Goal: Transaction & Acquisition: Purchase product/service

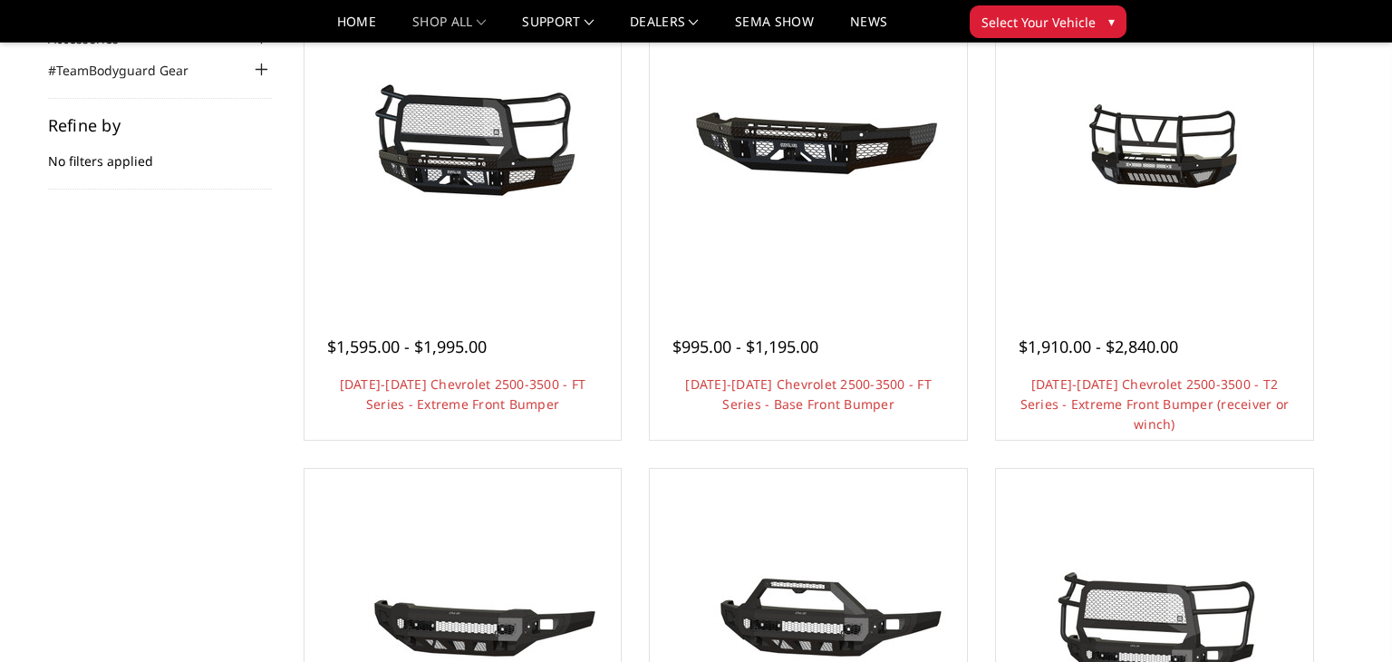
scroll to position [239, 0]
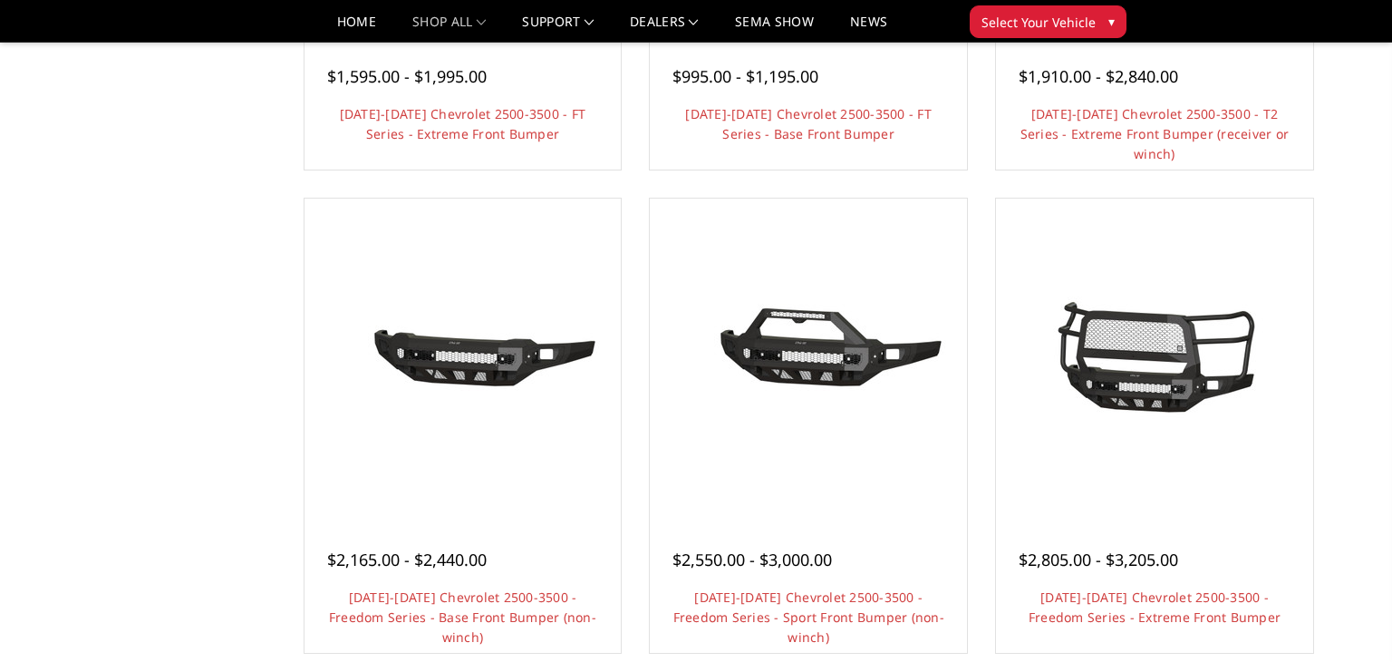
click at [1334, 569] on div "Categories Bronco 2021-2025 Bronco Front 2021-2025 Bronco Rear 2021-2025 Bronco…" at bounding box center [696, 387] width 1324 height 1609
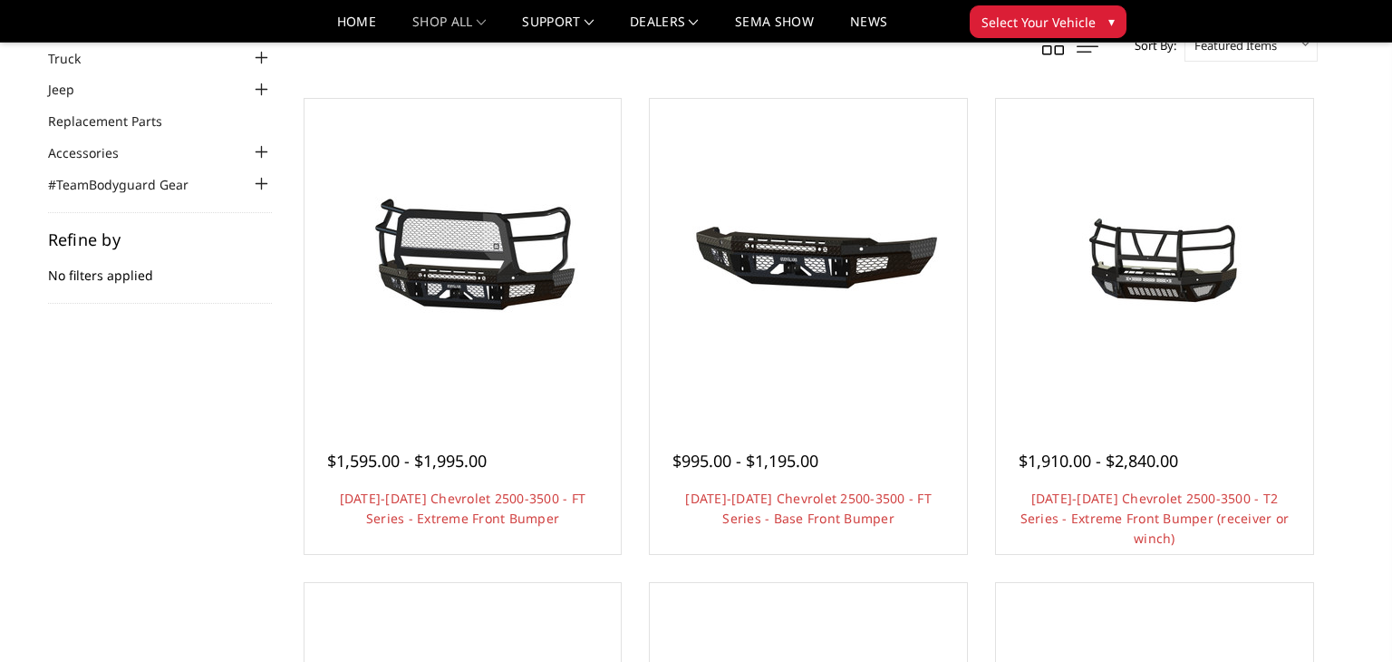
scroll to position [126, 0]
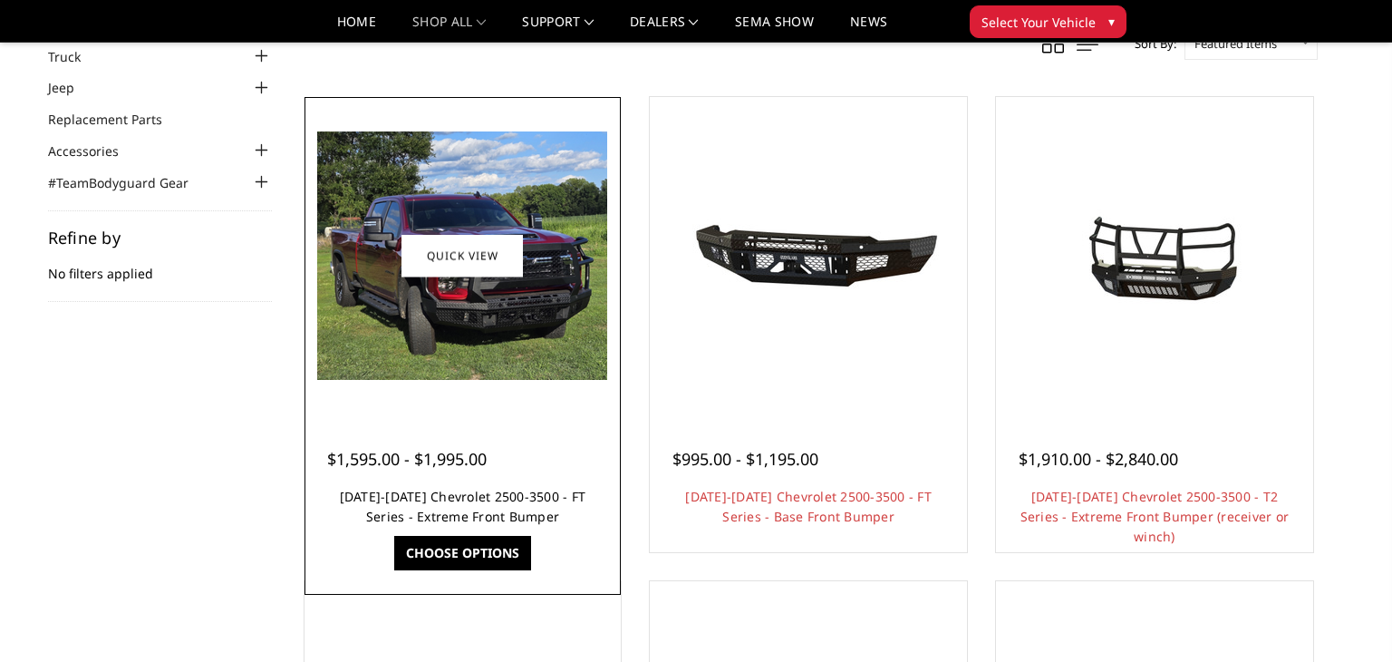
click at [443, 513] on link "2024-2025 Chevrolet 2500-3500 - FT Series - Extreme Front Bumper" at bounding box center [463, 506] width 247 height 37
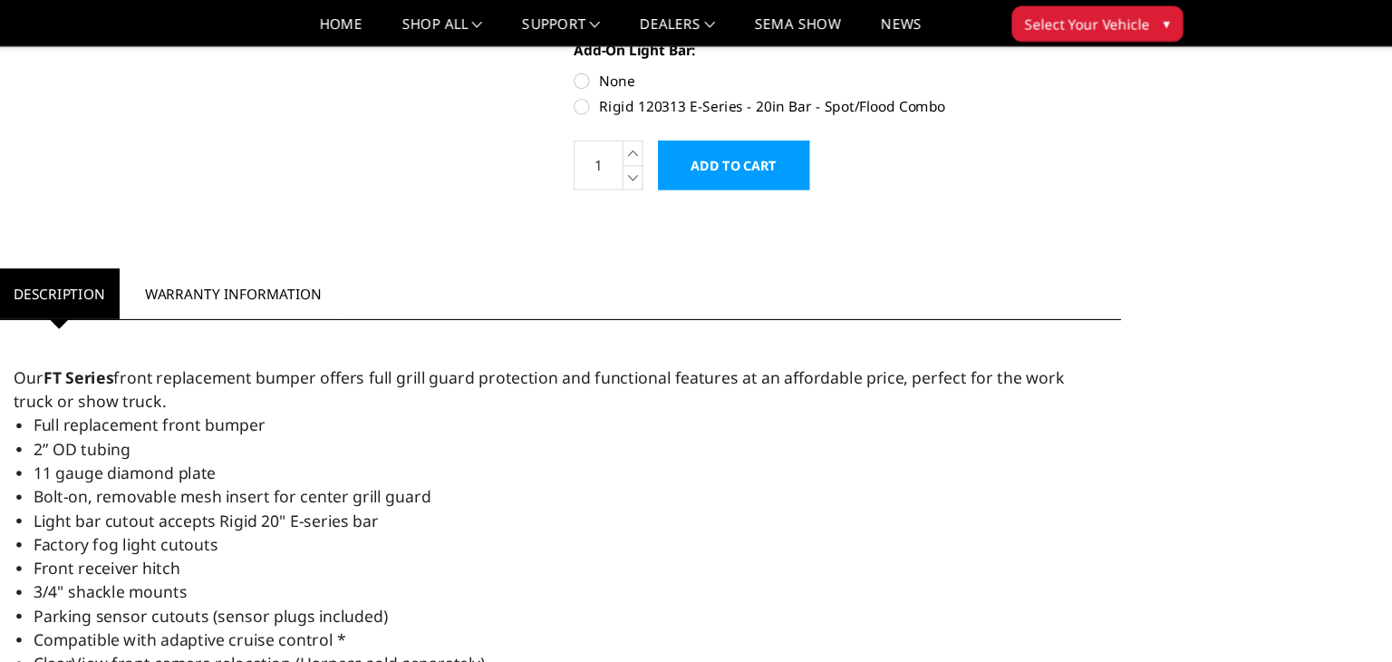
scroll to position [793, 0]
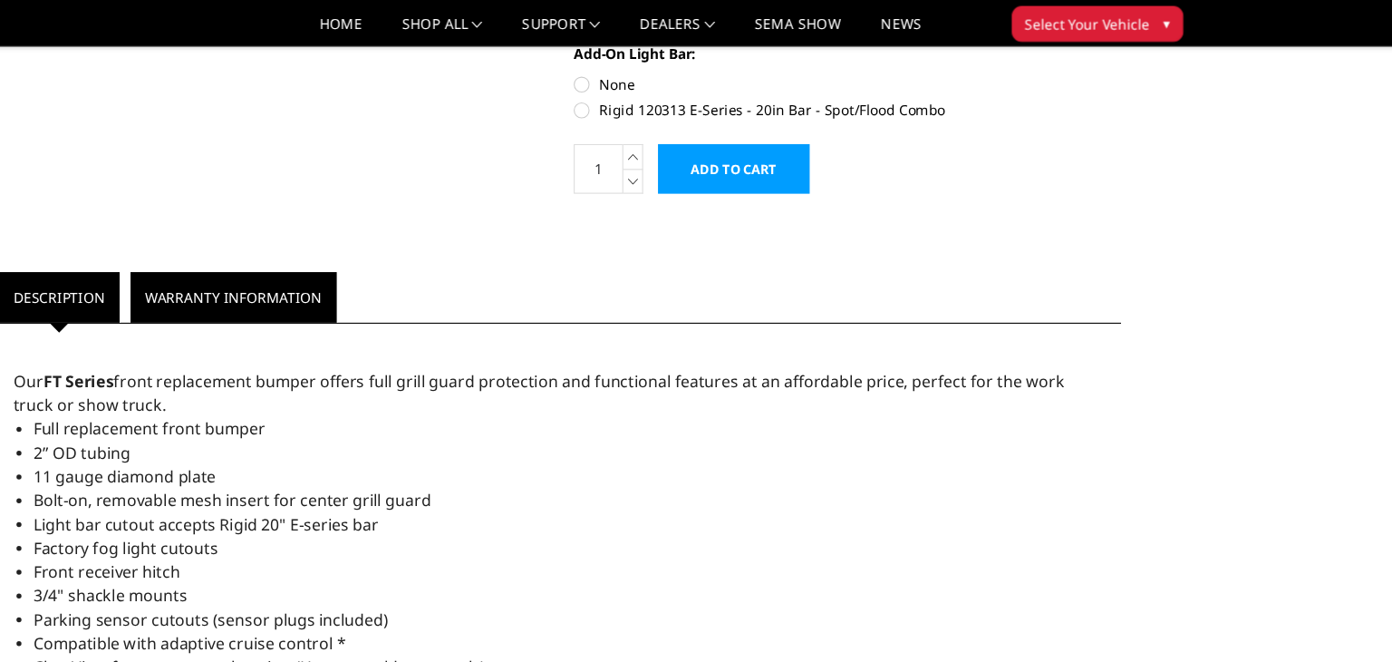
click at [273, 271] on link "Warranty Information" at bounding box center [258, 271] width 189 height 46
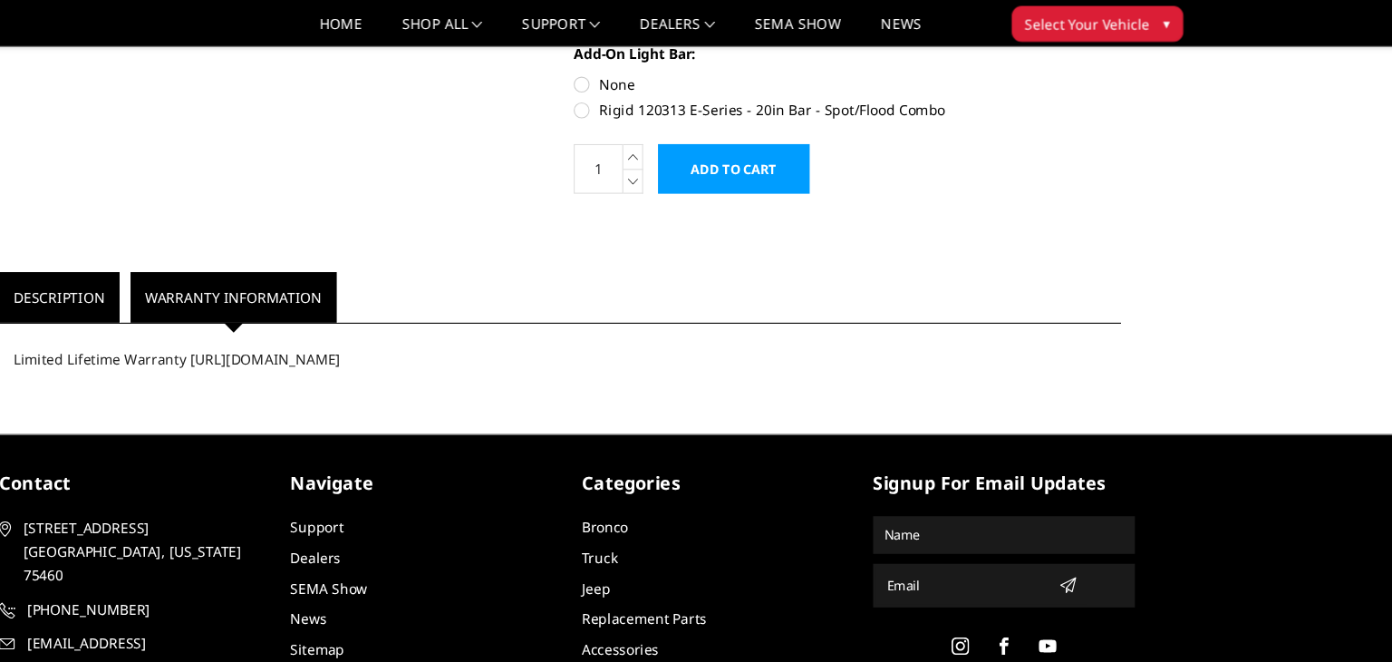
click at [109, 277] on link "Description" at bounding box center [99, 271] width 111 height 46
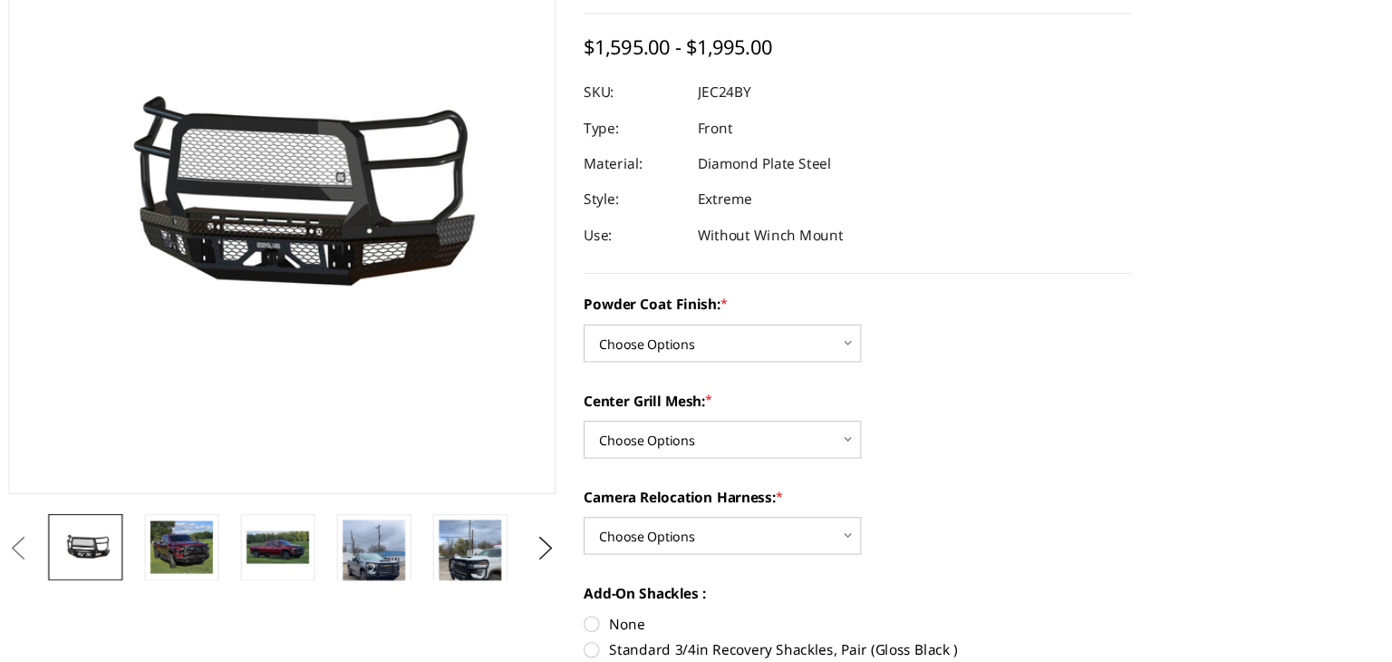
scroll to position [128, 0]
click at [471, 566] on img at bounding box center [465, 582] width 57 height 102
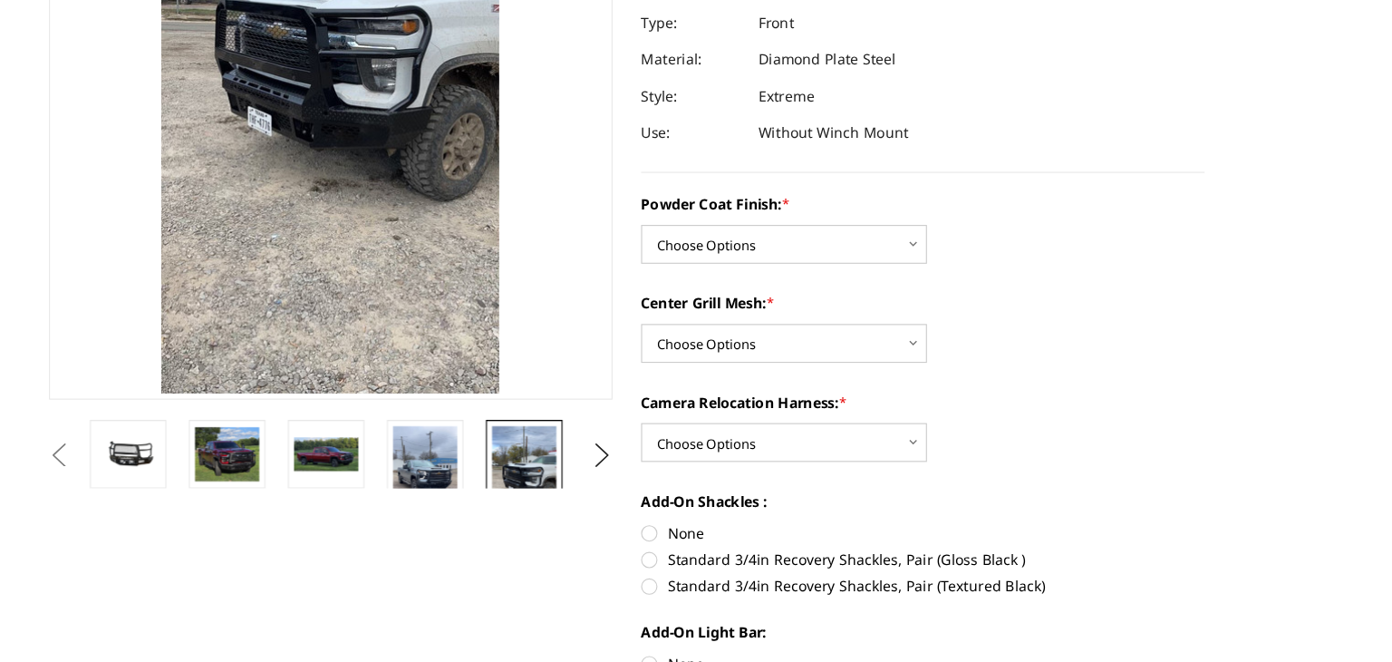
scroll to position [208, 0]
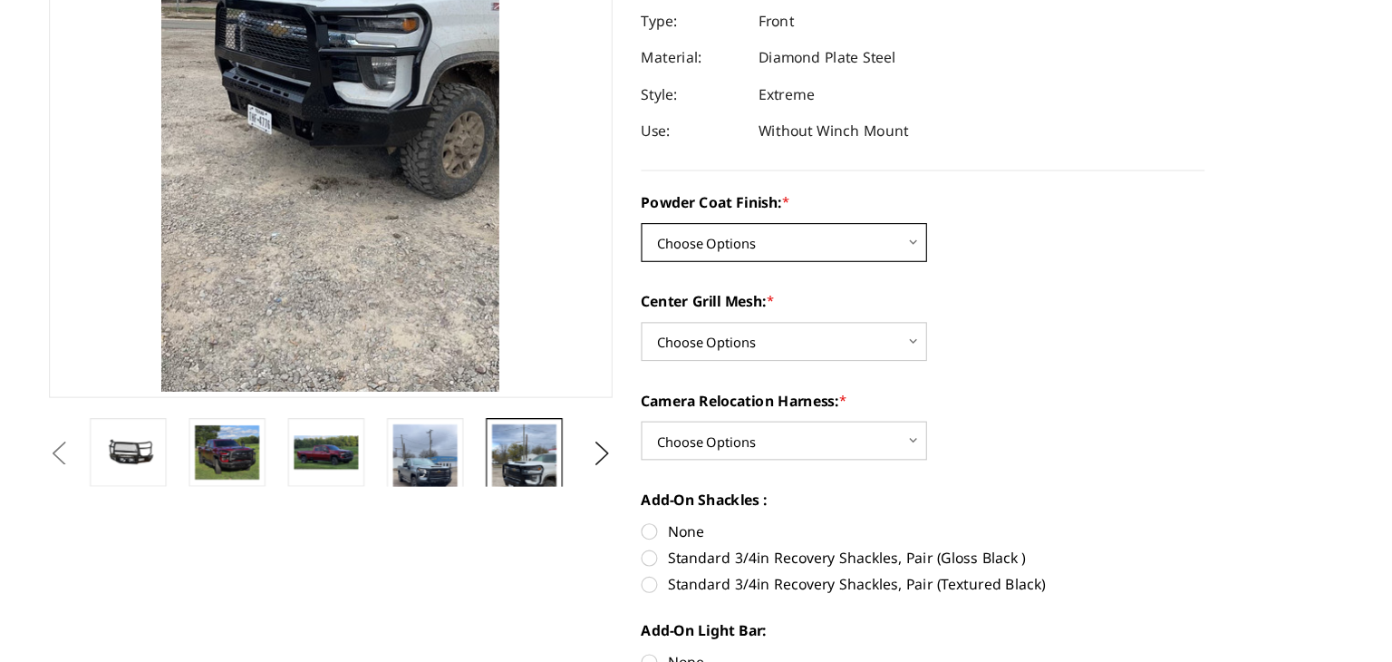
click at [804, 291] on select "Choose Options Bare Metal Gloss Black Powder Coat Textured Black Powder Coat" at bounding box center [696, 289] width 254 height 34
select select "3278"
click at [569, 272] on select "Choose Options Bare Metal Gloss Black Powder Coat Textured Black Powder Coat" at bounding box center [696, 289] width 254 height 34
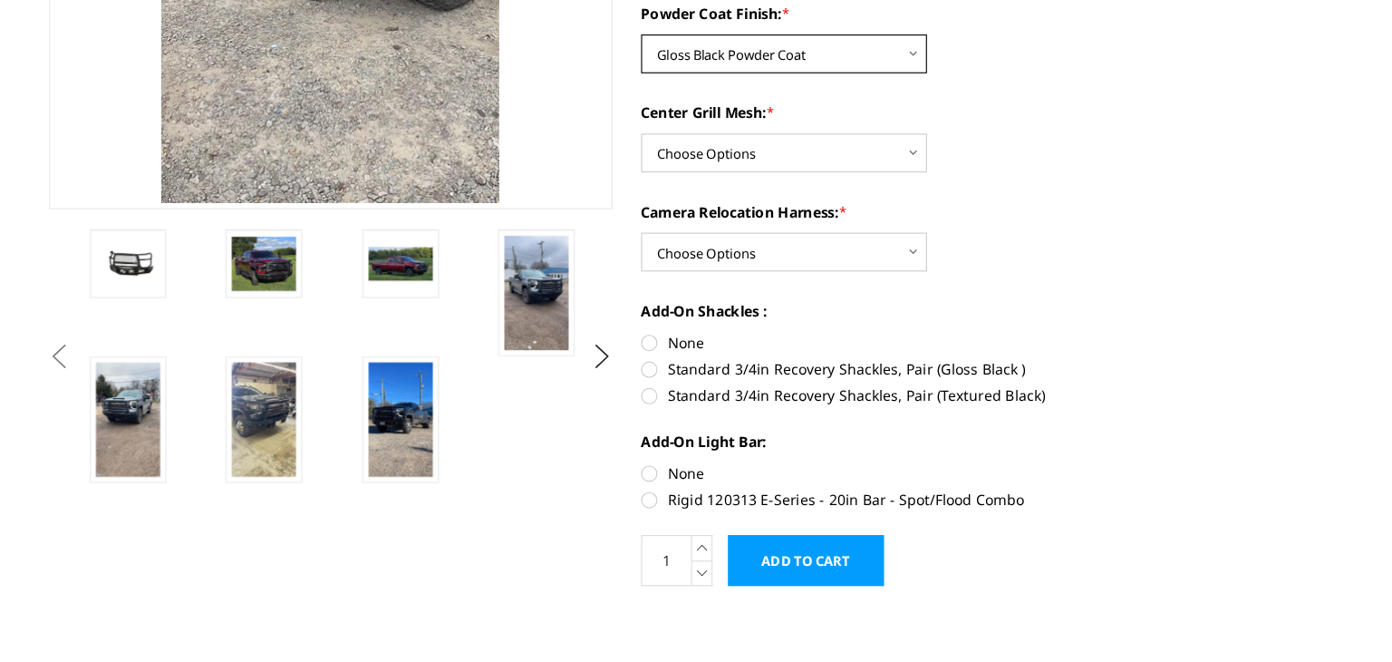
scroll to position [378, 0]
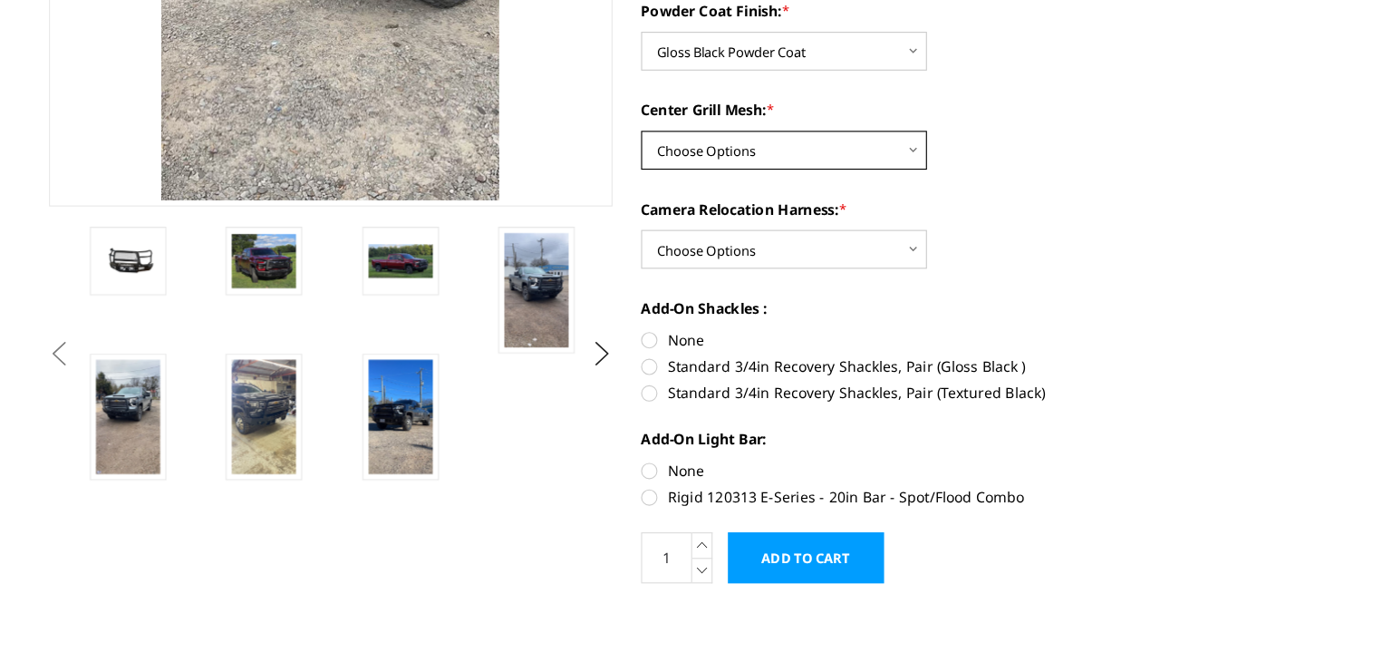
click at [799, 215] on select "Choose Options WITH Expanded Metal in Center Grill WITHOUT Expanded Metal in Ce…" at bounding box center [696, 207] width 254 height 34
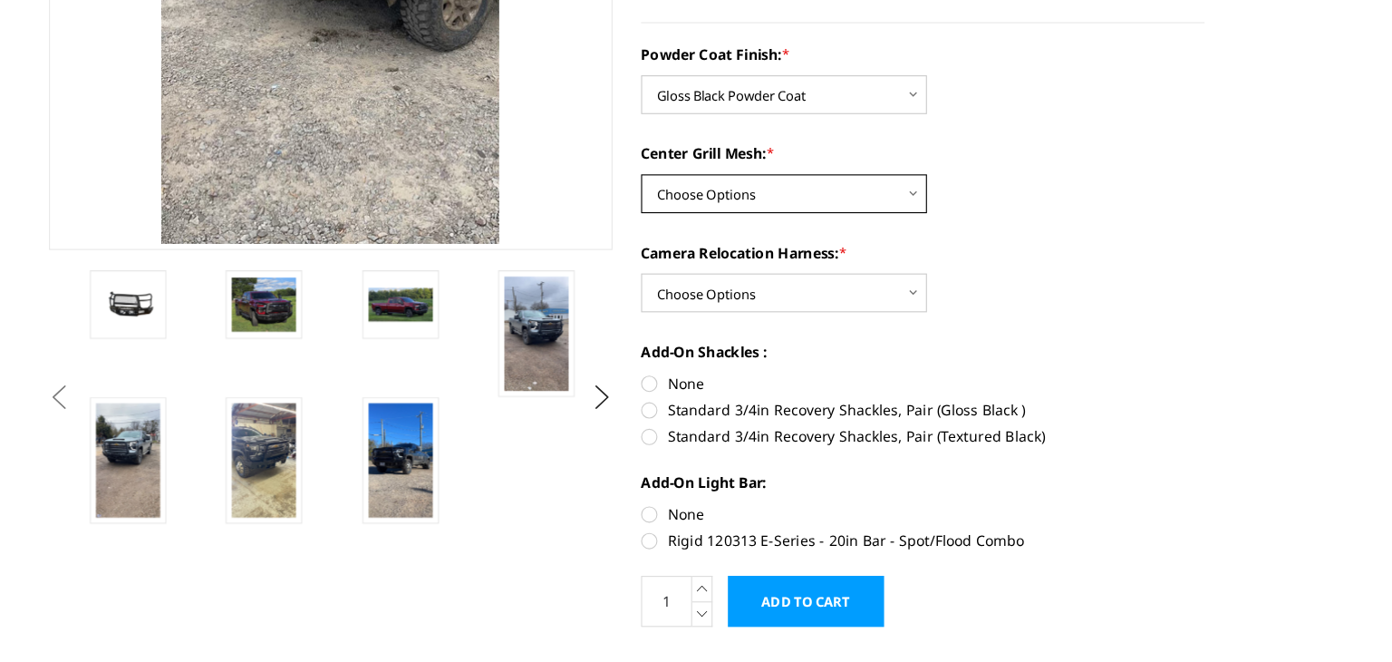
scroll to position [345, 0]
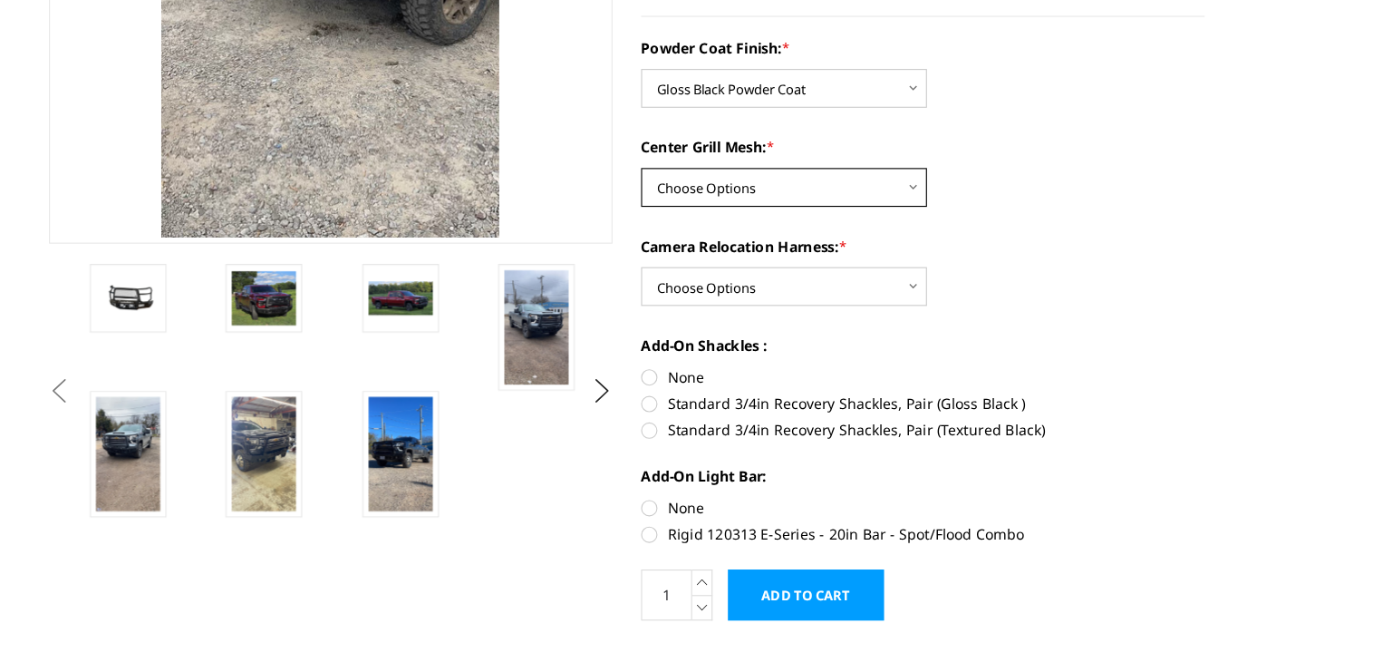
click at [812, 240] on select "Choose Options WITH Expanded Metal in Center Grill WITHOUT Expanded Metal in Ce…" at bounding box center [696, 240] width 254 height 34
click at [569, 223] on select "Choose Options WITH Expanded Metal in Center Grill WITHOUT Expanded Metal in Ce…" at bounding box center [696, 240] width 254 height 34
click at [788, 247] on select "Choose Options WITH Expanded Metal in Center Grill WITHOUT Expanded Metal in Ce…" at bounding box center [696, 240] width 254 height 34
select select "3280"
click at [569, 223] on select "Choose Options WITH Expanded Metal in Center Grill WITHOUT Expanded Metal in Ce…" at bounding box center [696, 240] width 254 height 34
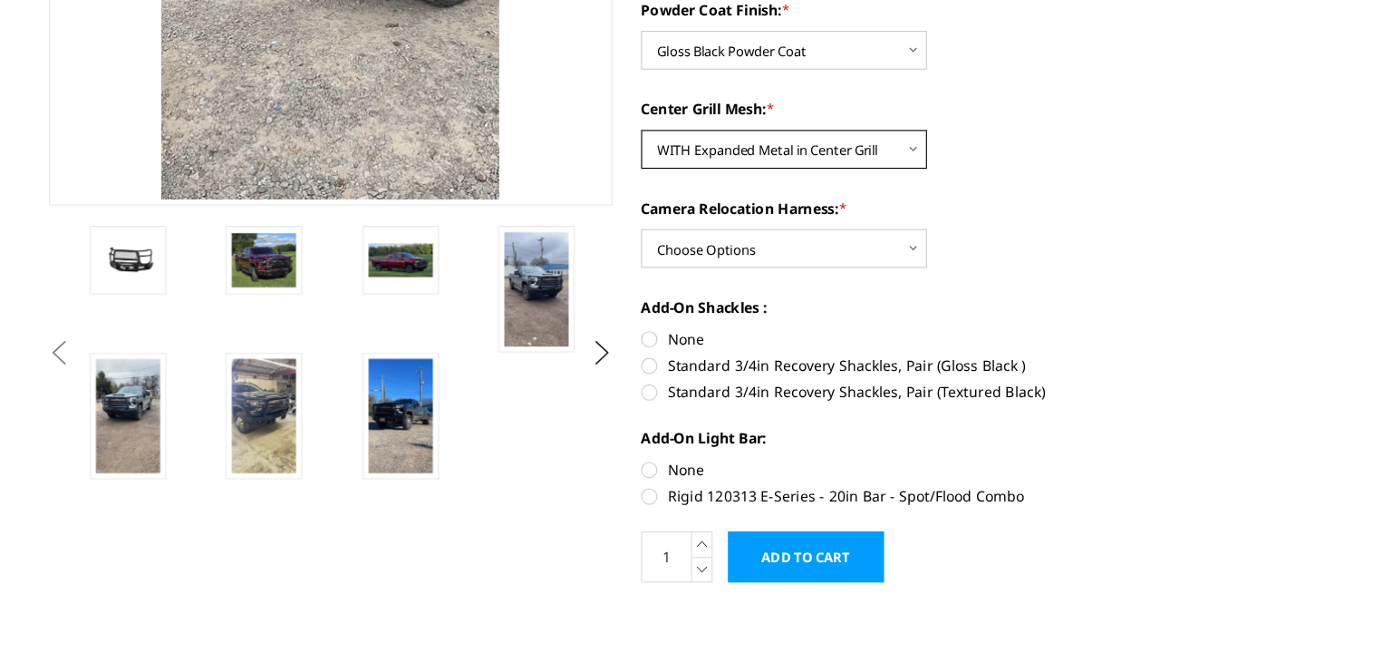
scroll to position [380, 0]
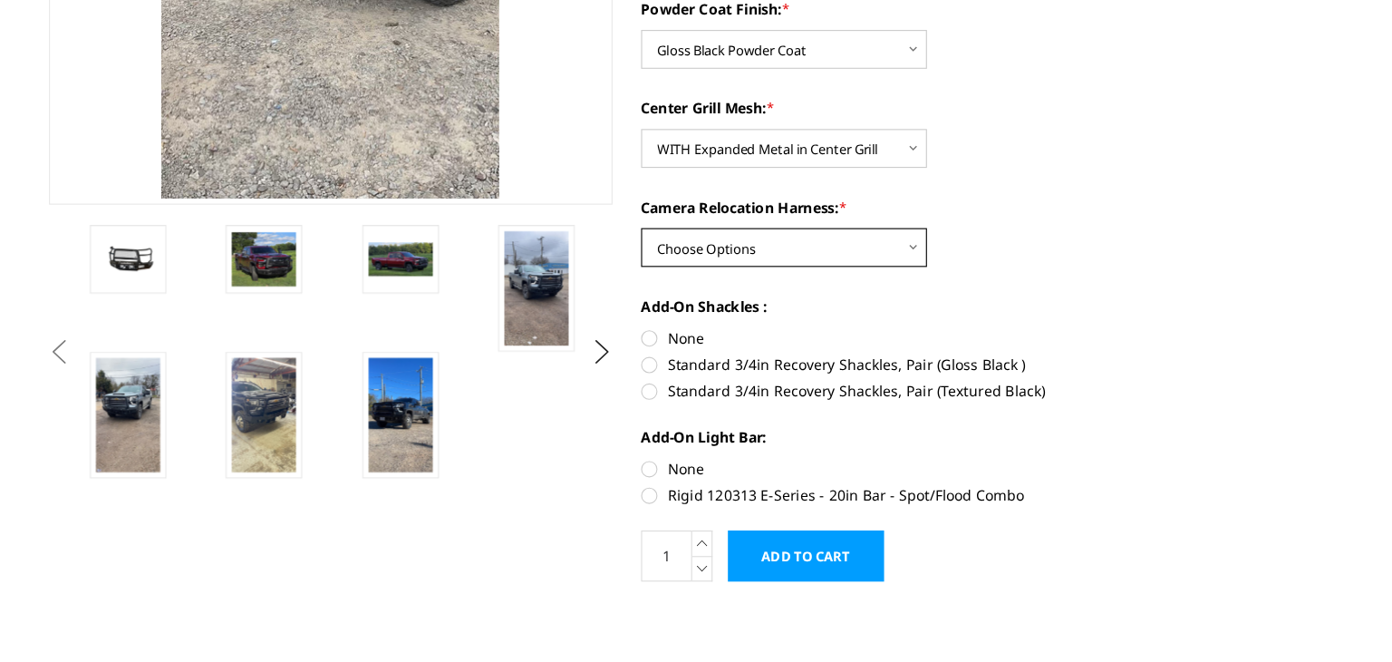
click at [810, 286] on select "Choose Options WITH Camera Relocation Harness WITHOUT Camera Relocation Harness" at bounding box center [696, 293] width 254 height 34
select select "3283"
click at [569, 276] on select "Choose Options WITH Camera Relocation Harness WITHOUT Camera Relocation Harness" at bounding box center [696, 293] width 254 height 34
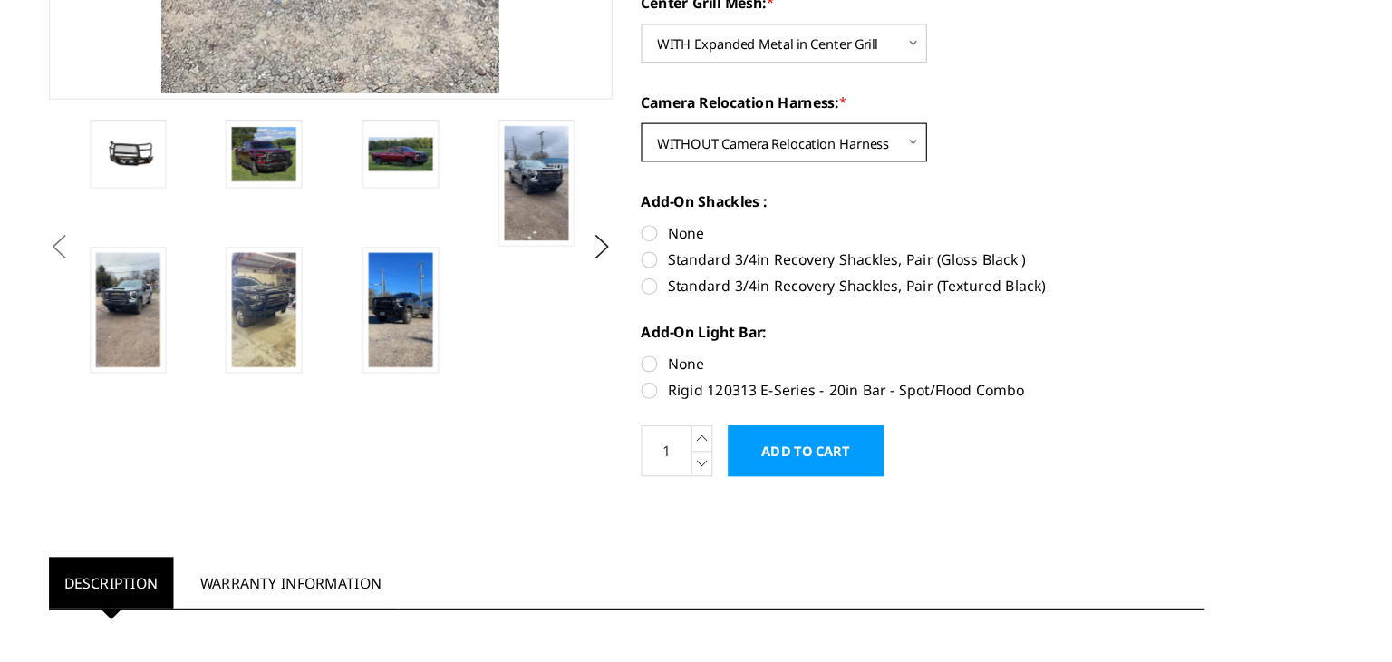
scroll to position [474, 0]
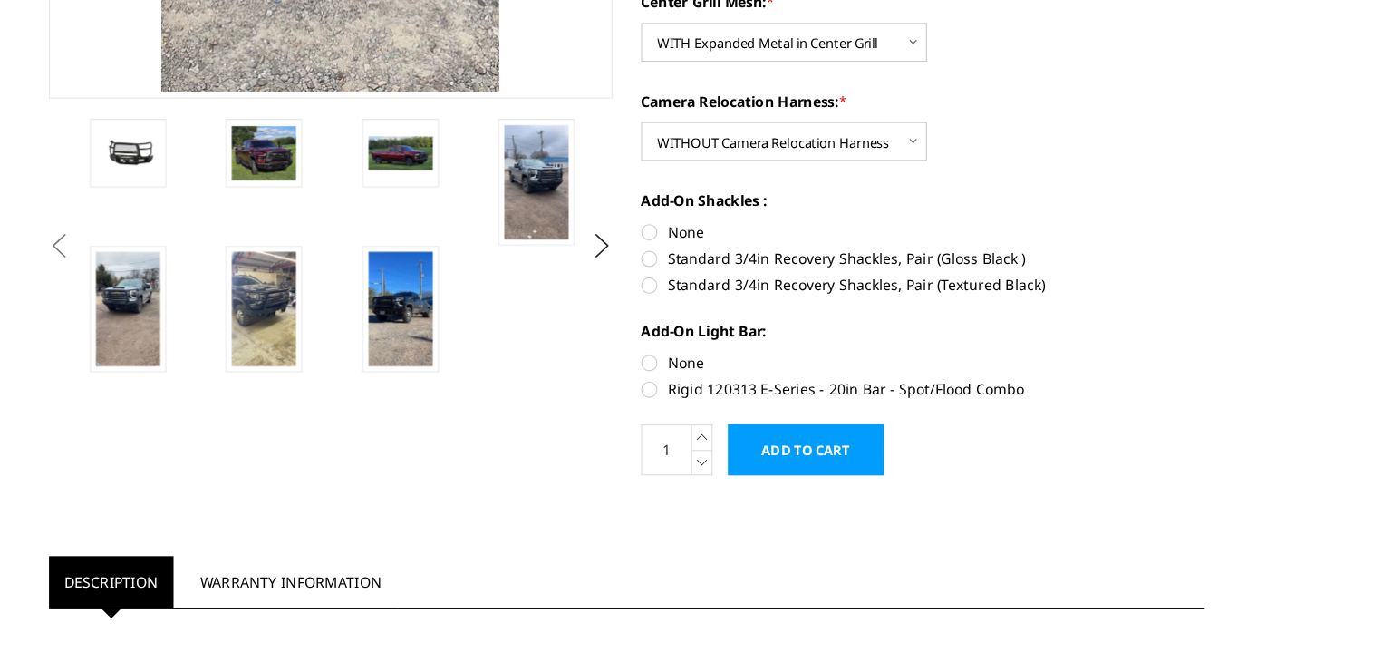
click at [570, 284] on label "None" at bounding box center [819, 279] width 500 height 19
click at [570, 271] on input "None" at bounding box center [569, 270] width 1 height 1
radio input "true"
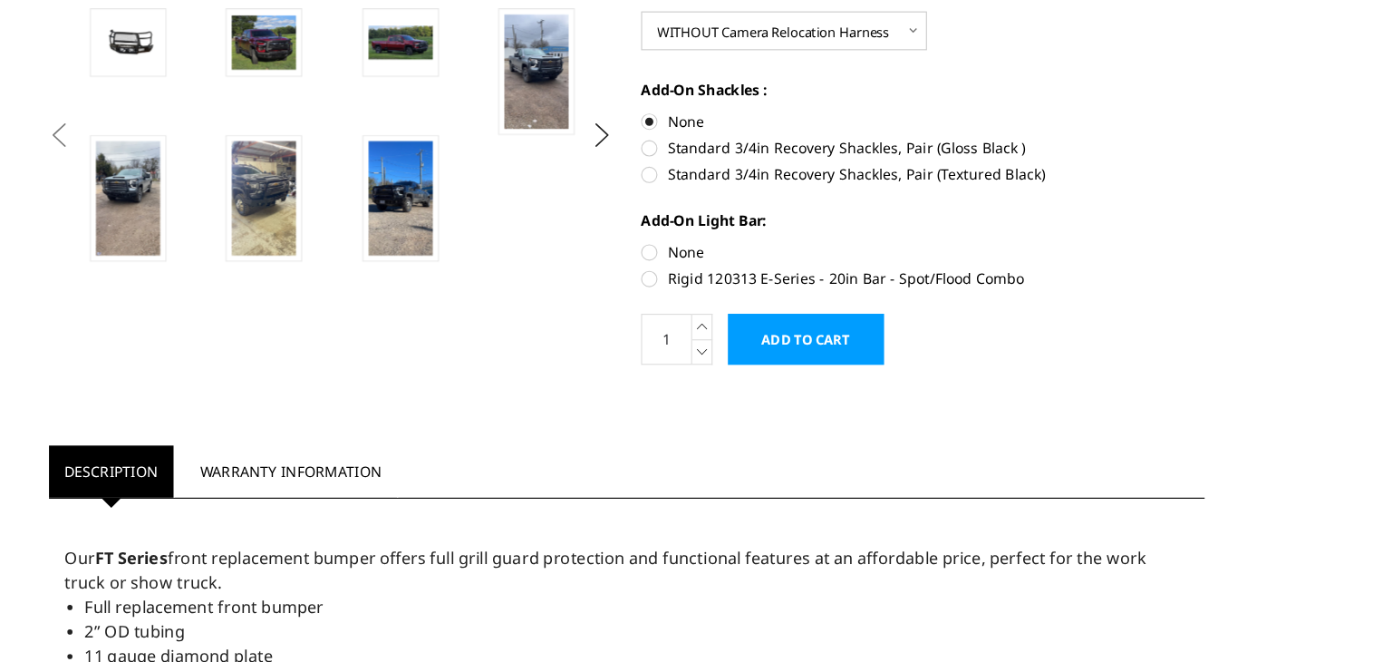
scroll to position [574, 0]
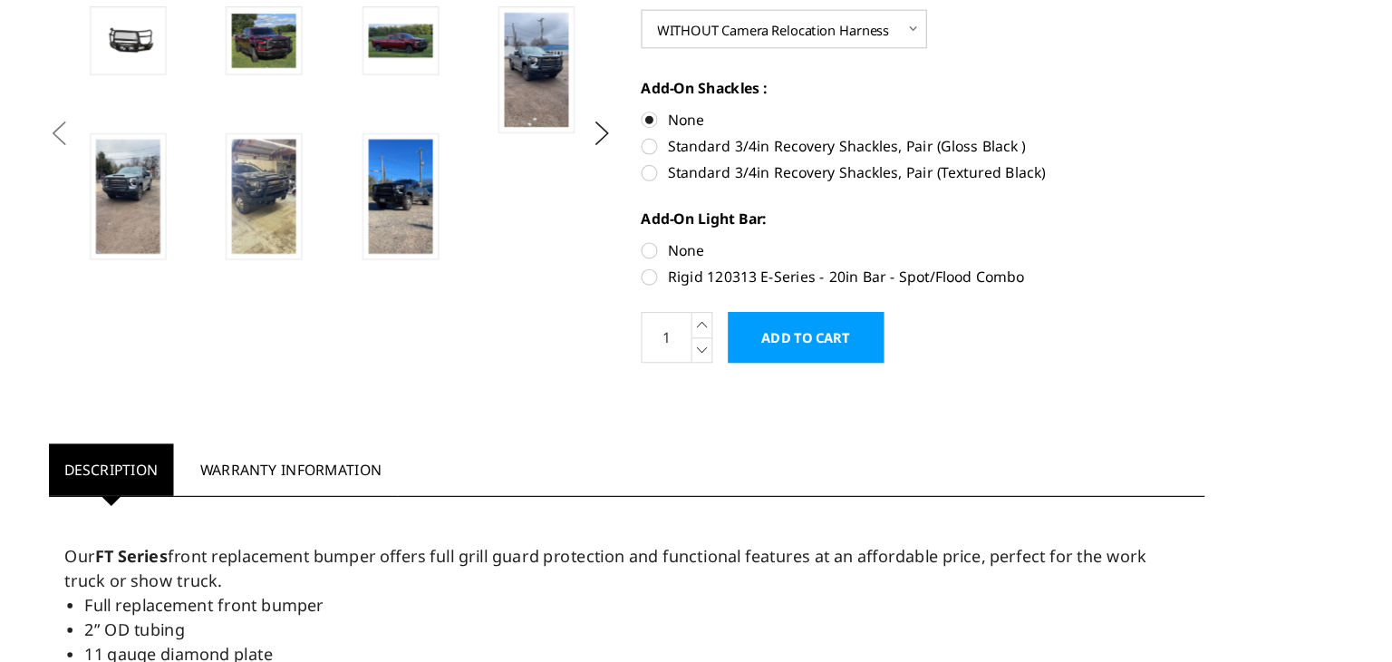
click at [576, 297] on label "None" at bounding box center [819, 295] width 500 height 19
click at [570, 287] on input "None" at bounding box center [569, 286] width 1 height 1
radio input "true"
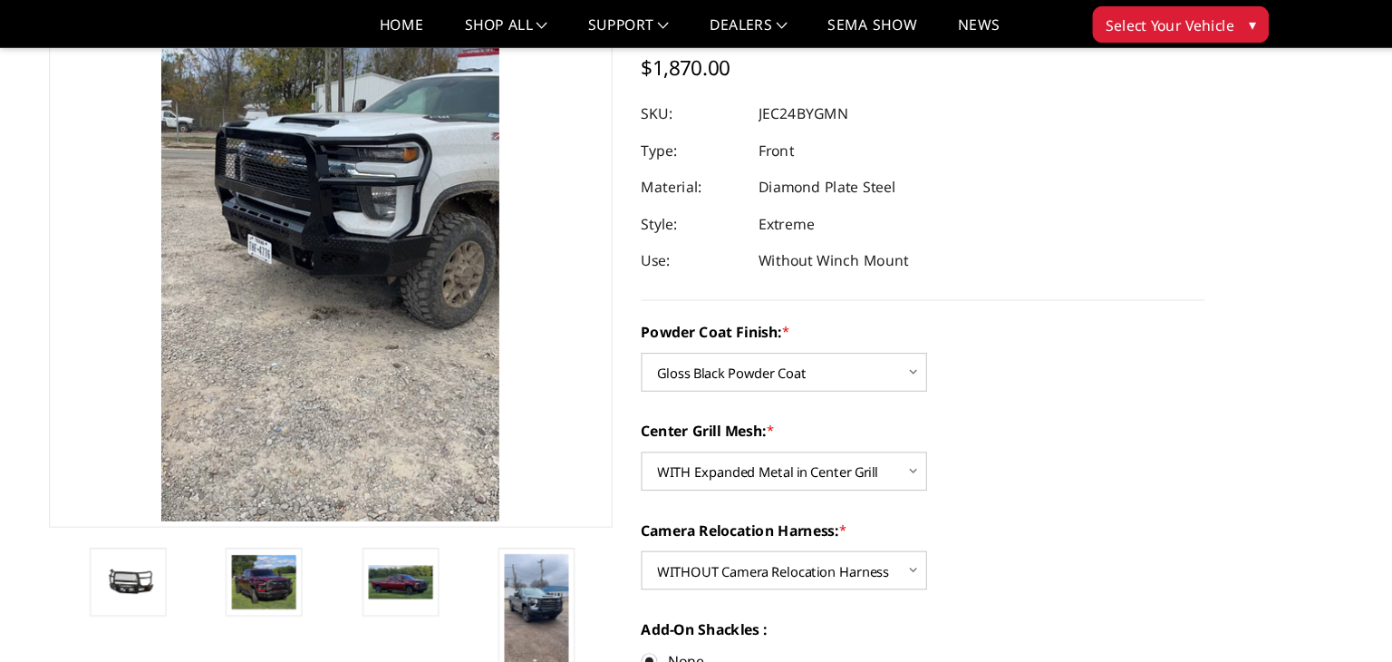
scroll to position [167, 0]
click at [486, 532] on img at bounding box center [476, 543] width 57 height 102
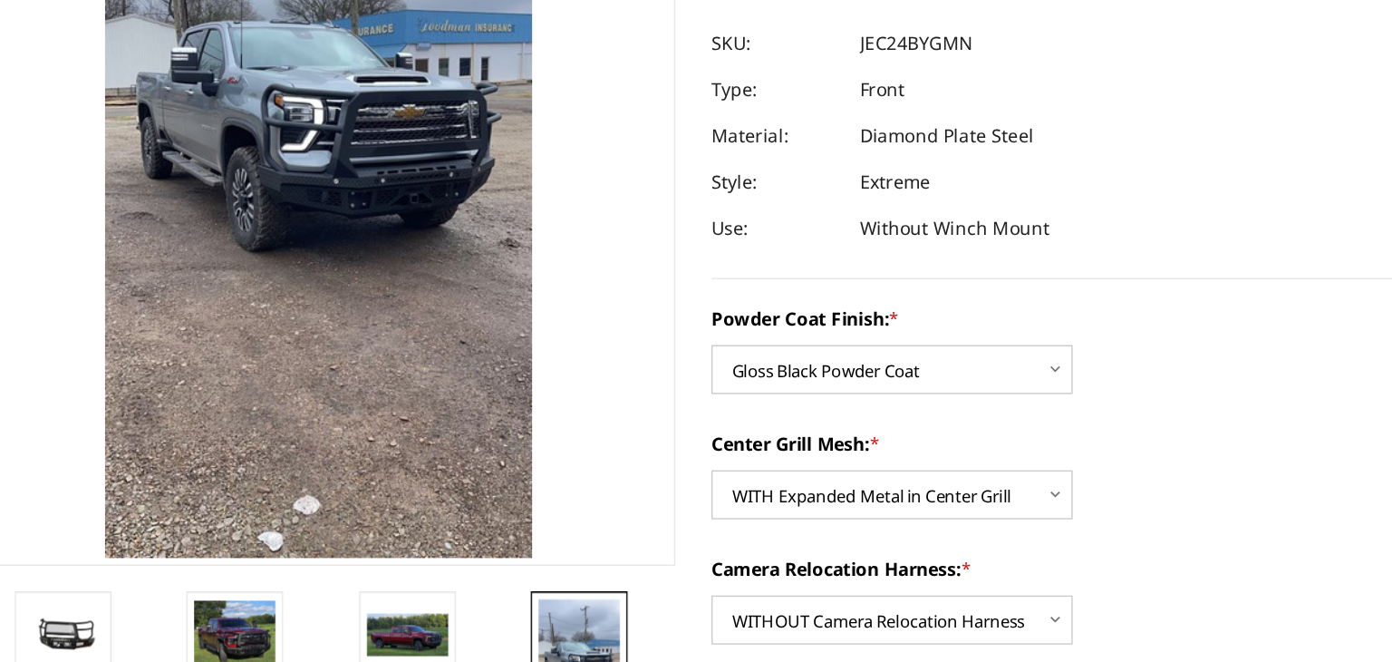
scroll to position [163, 0]
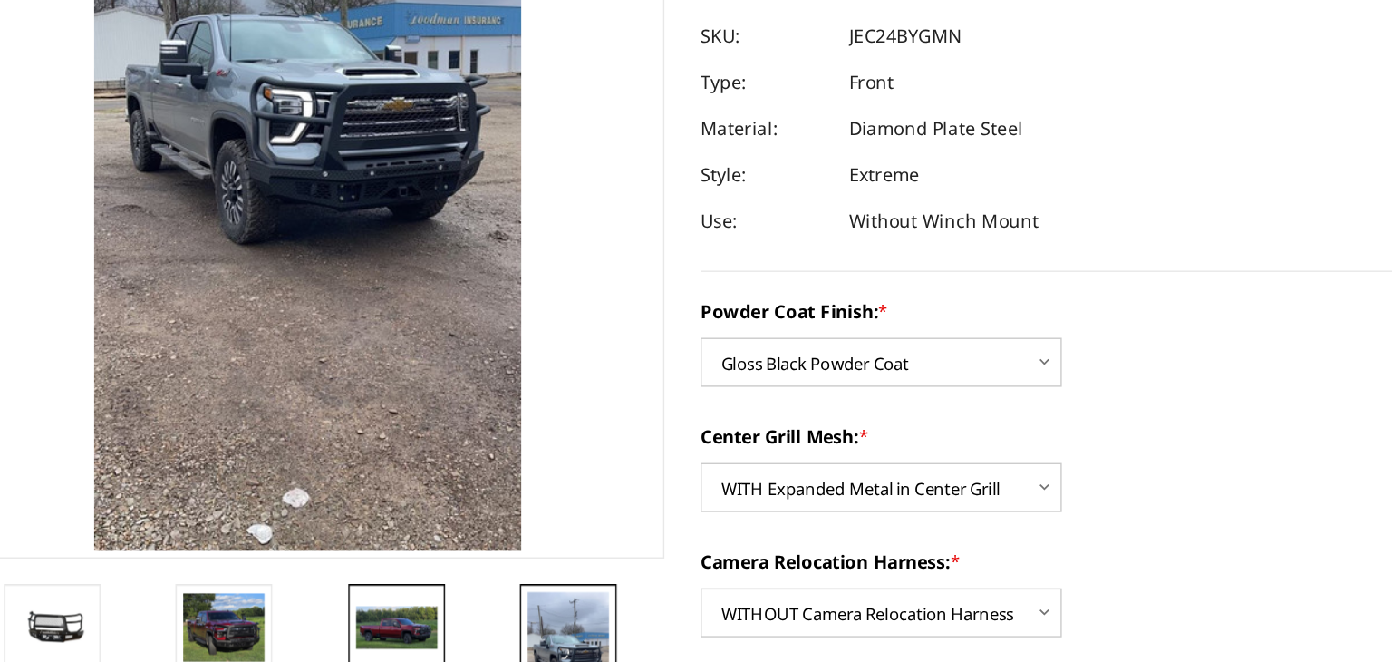
click at [365, 522] on img at bounding box center [355, 521] width 57 height 31
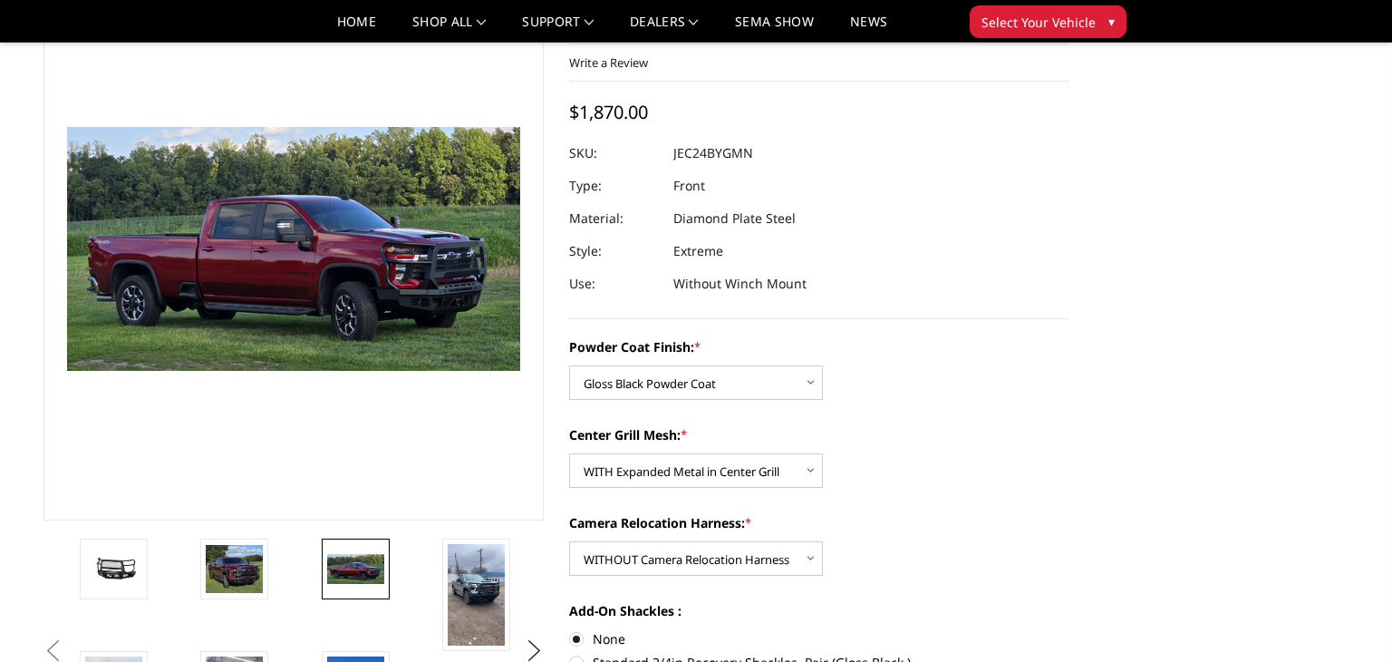
scroll to position [114, 0]
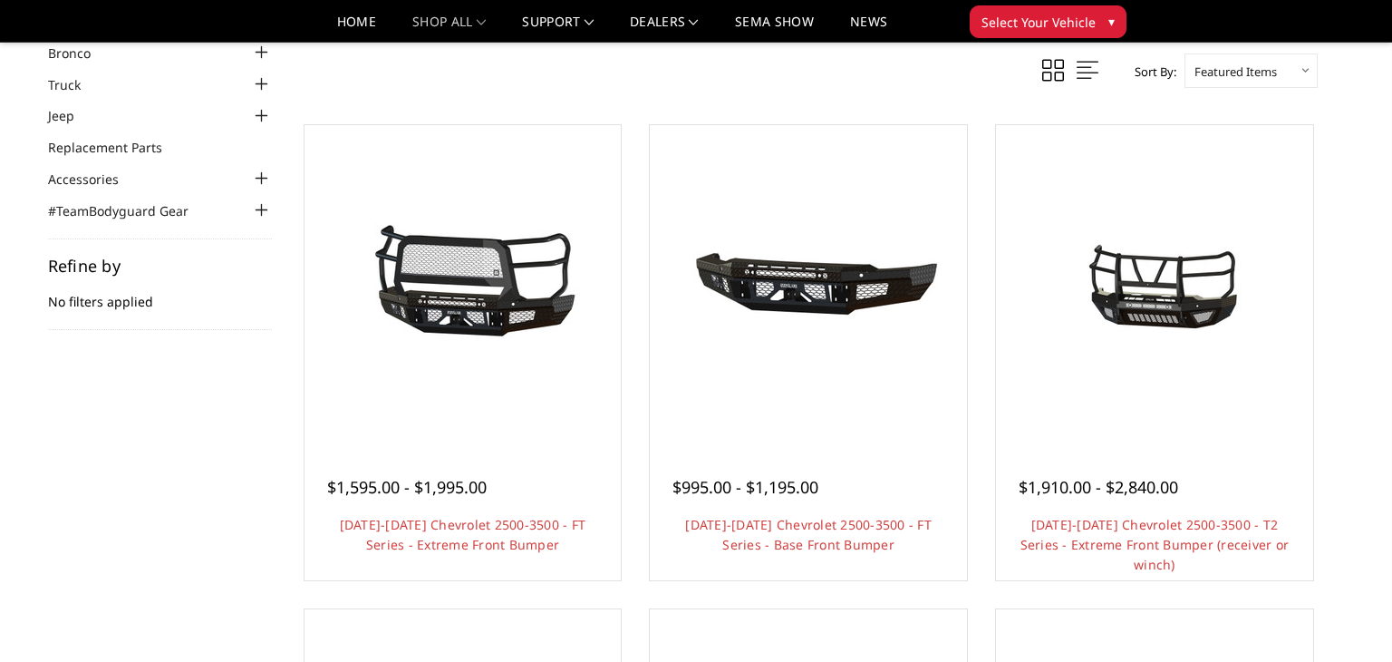
scroll to position [82, 0]
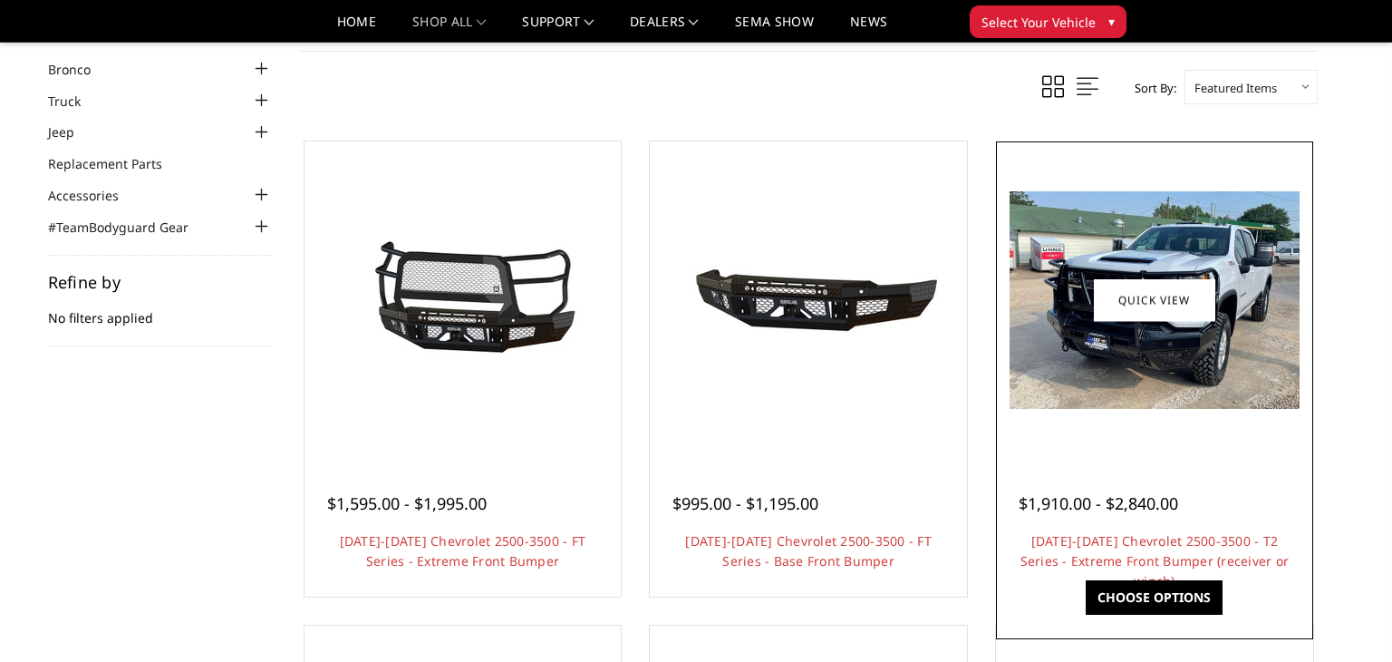
click at [1275, 408] on div at bounding box center [1155, 300] width 308 height 308
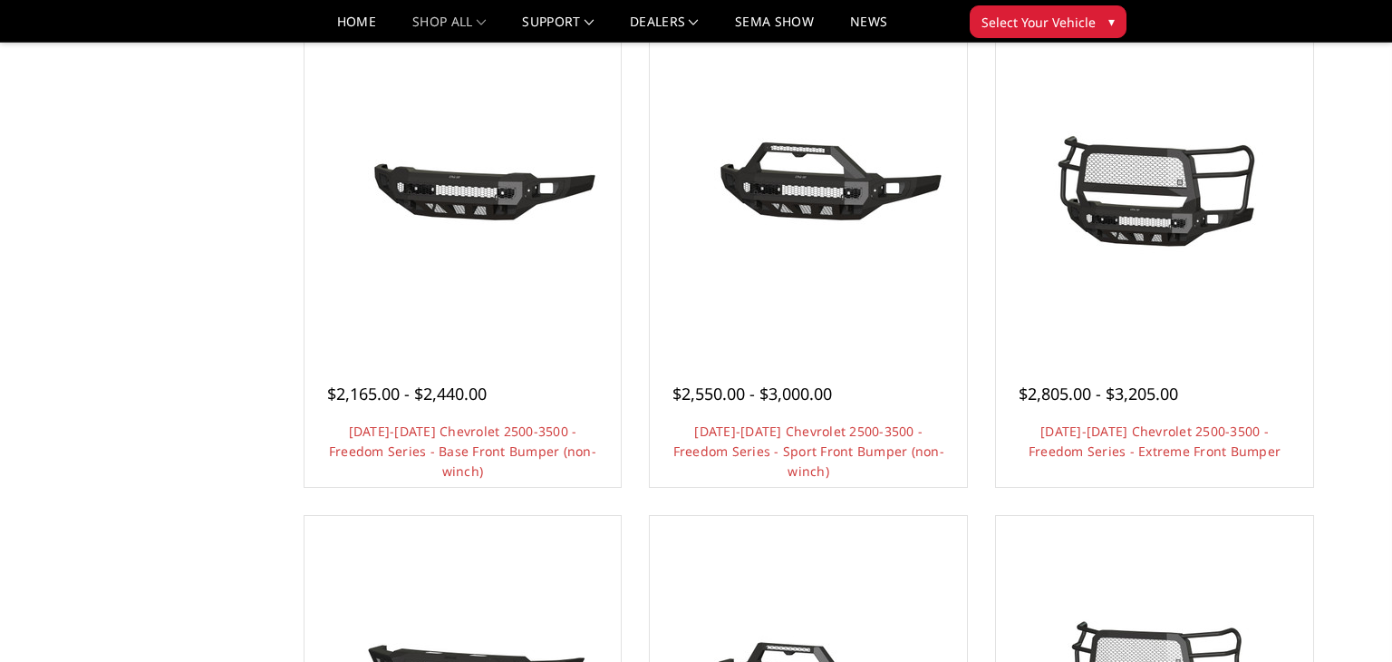
scroll to position [677, 0]
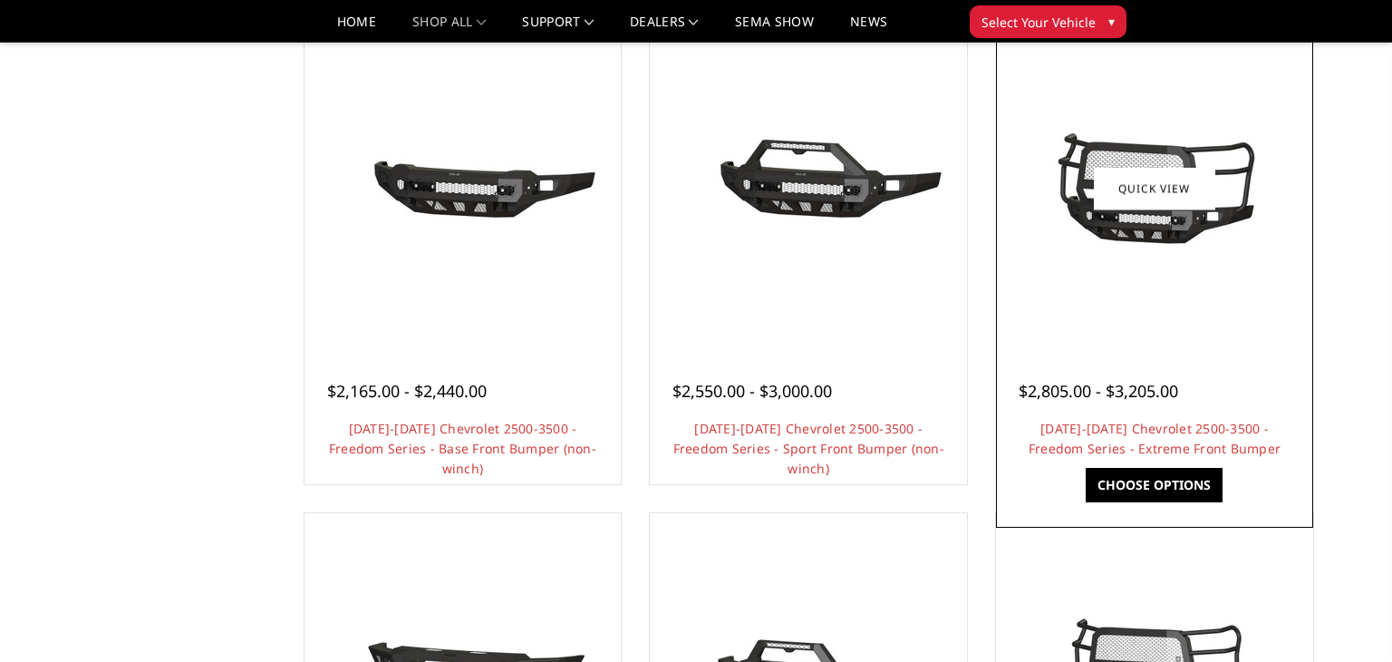
click at [1136, 395] on span "$2,805.00 - $3,205.00" at bounding box center [1099, 391] width 160 height 22
click at [1273, 475] on div "Choose Options" at bounding box center [1154, 490] width 317 height 44
click at [1159, 189] on link "Quick view" at bounding box center [1154, 188] width 121 height 43
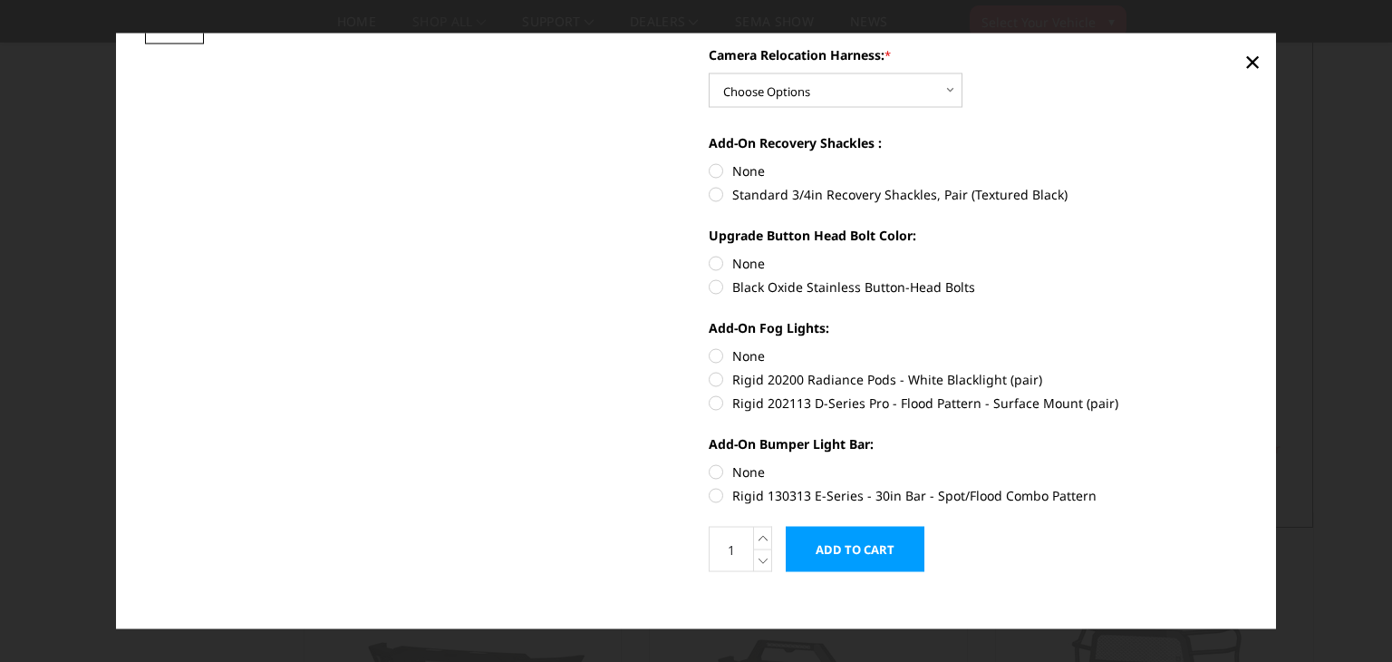
scroll to position [656, 0]
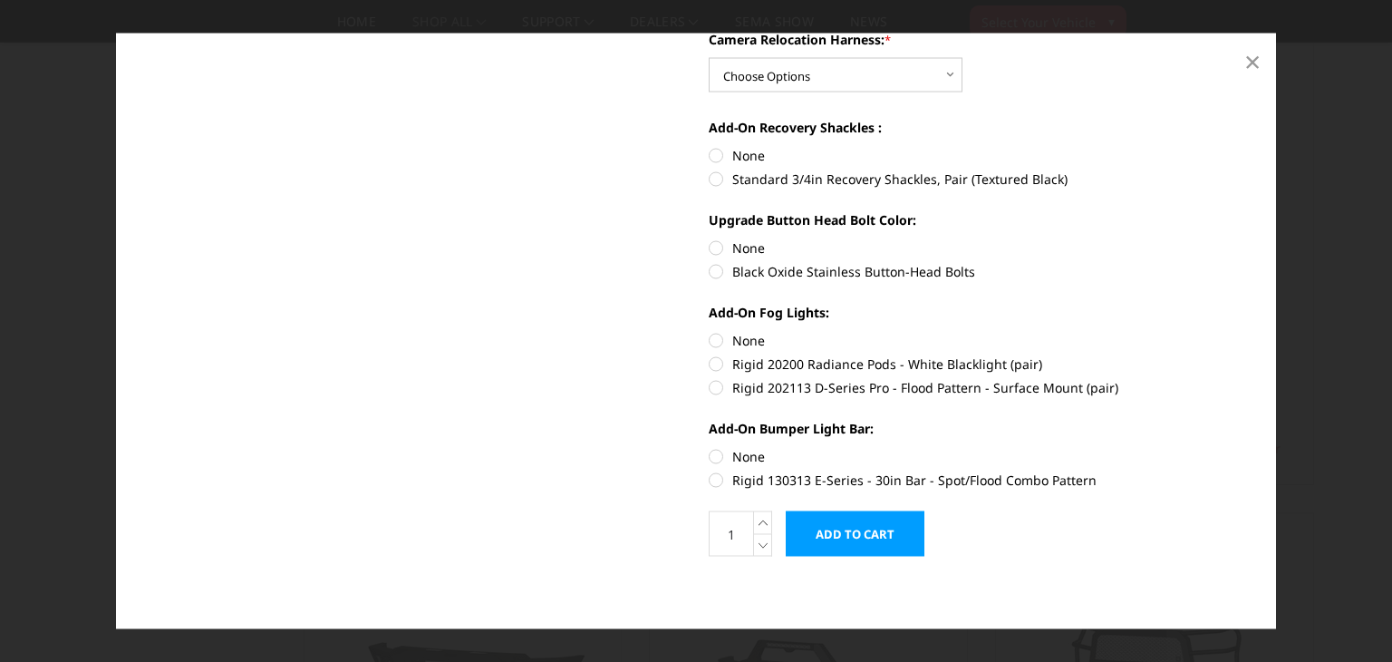
click at [1254, 66] on span "×" at bounding box center [1253, 60] width 16 height 39
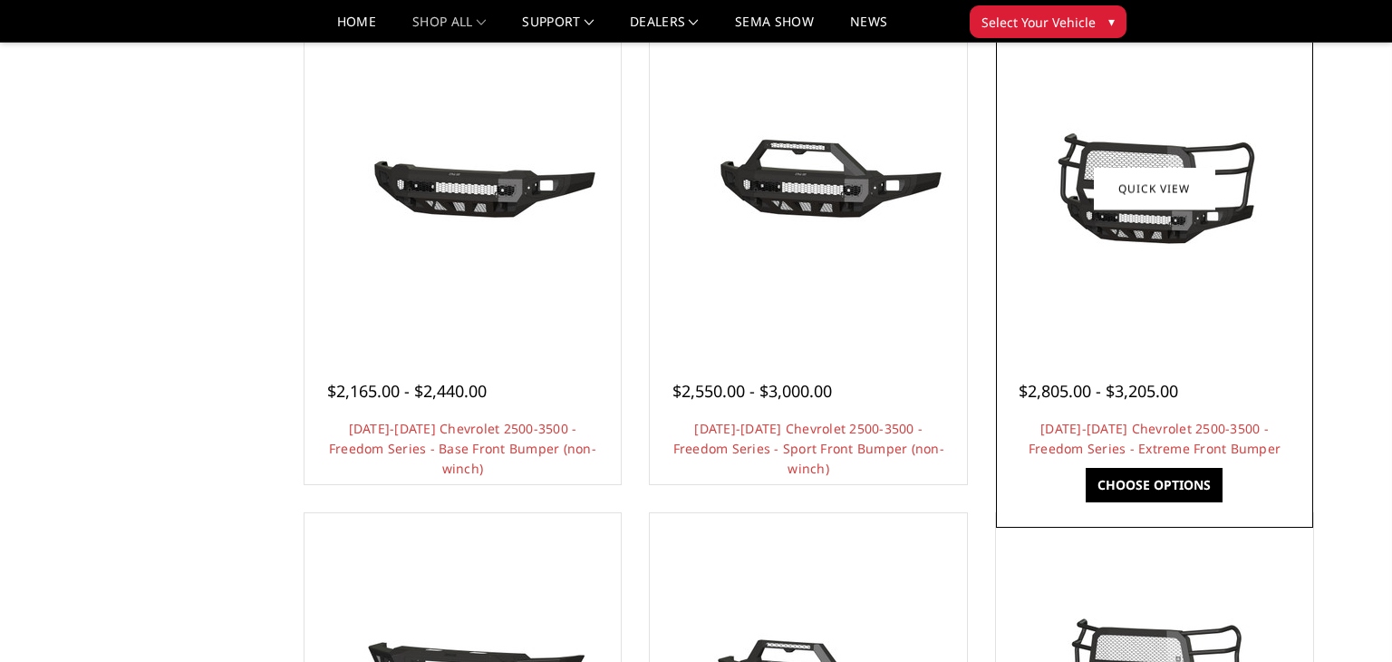
click at [1153, 176] on img at bounding box center [1155, 189] width 290 height 136
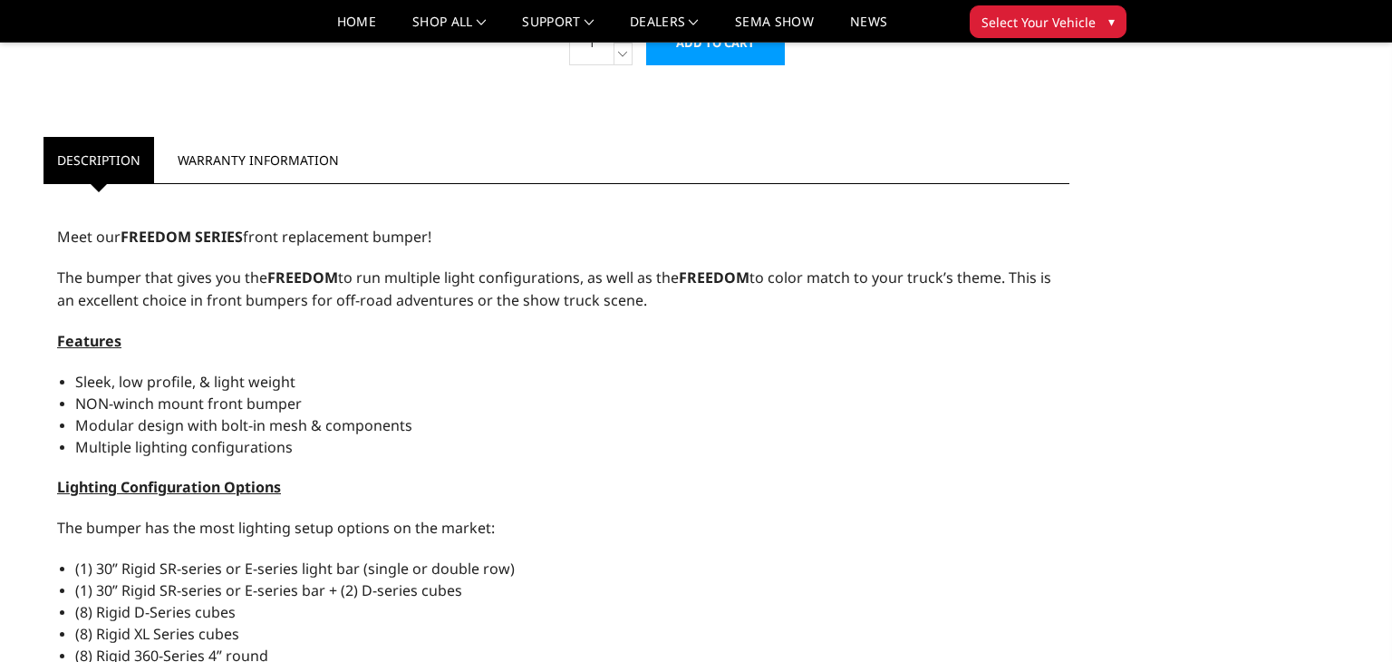
click at [1186, 587] on div "[DATE]-[DATE] Chevrolet 2500-3500 - Freedom Series - Extreme Front Bumper Write…" at bounding box center [696, 145] width 1331 height 2462
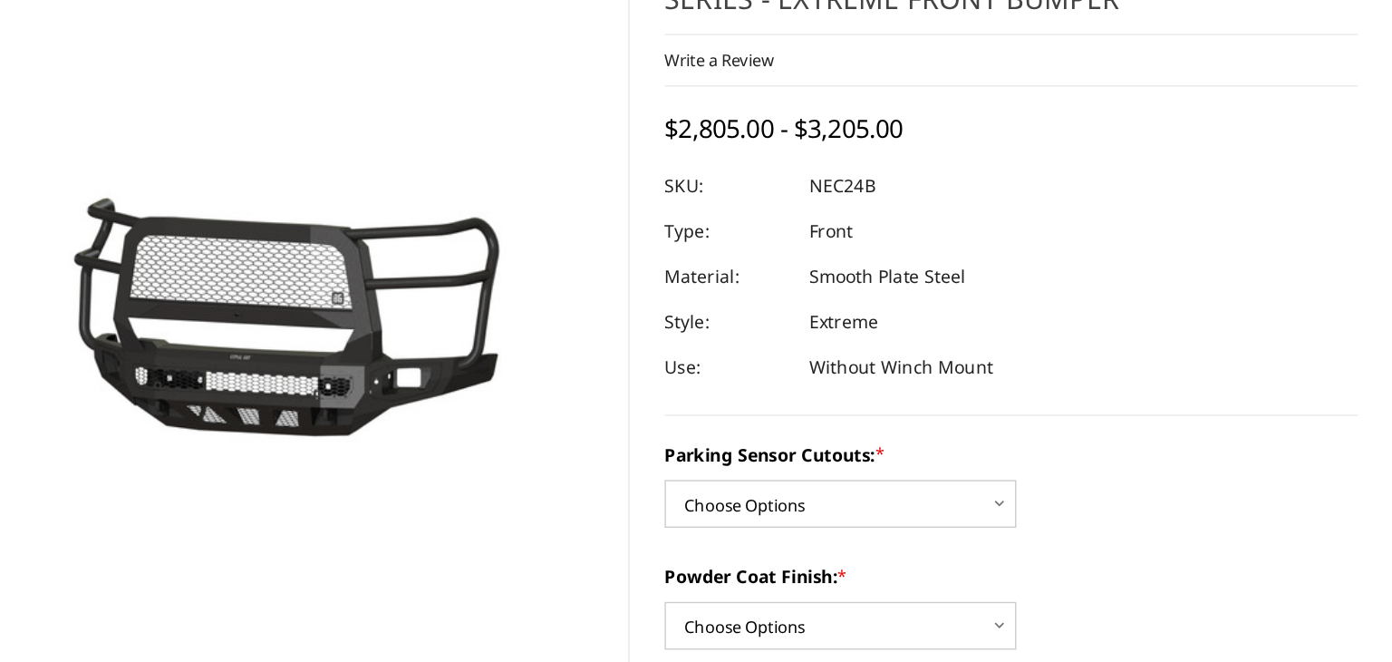
scroll to position [8, 0]
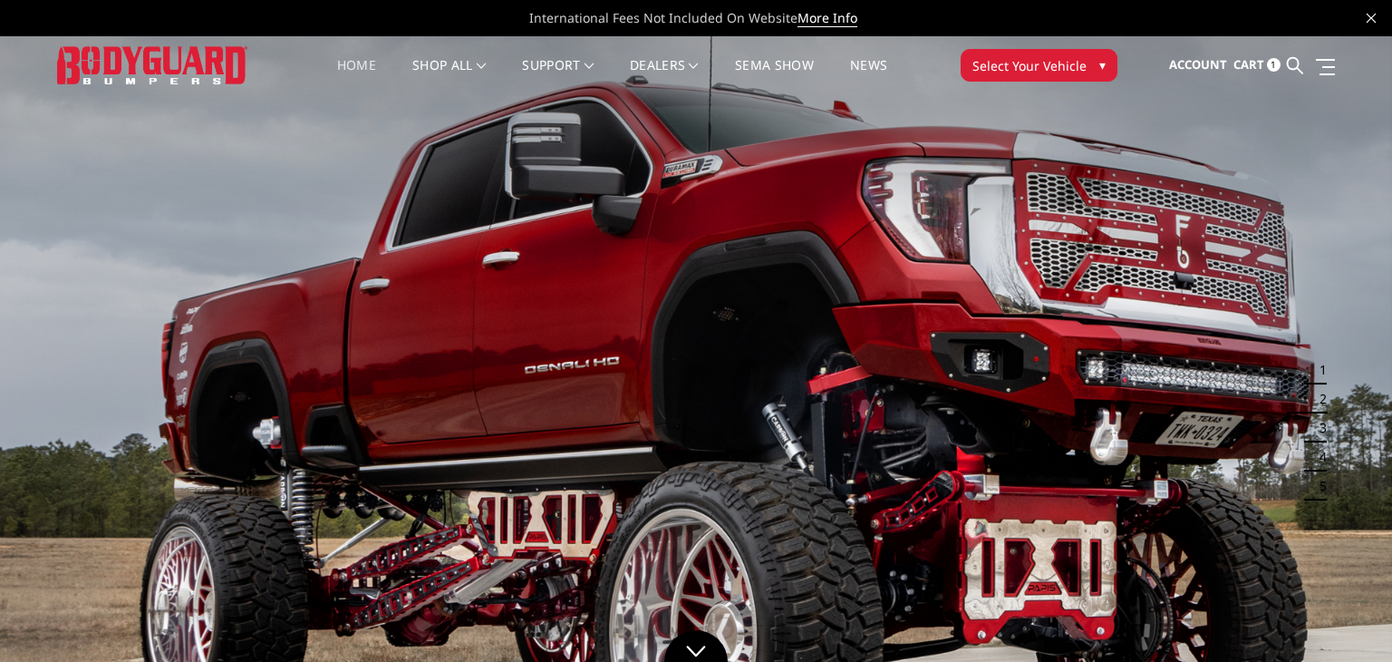
click at [1071, 64] on span "Select Your Vehicle" at bounding box center [1030, 65] width 114 height 19
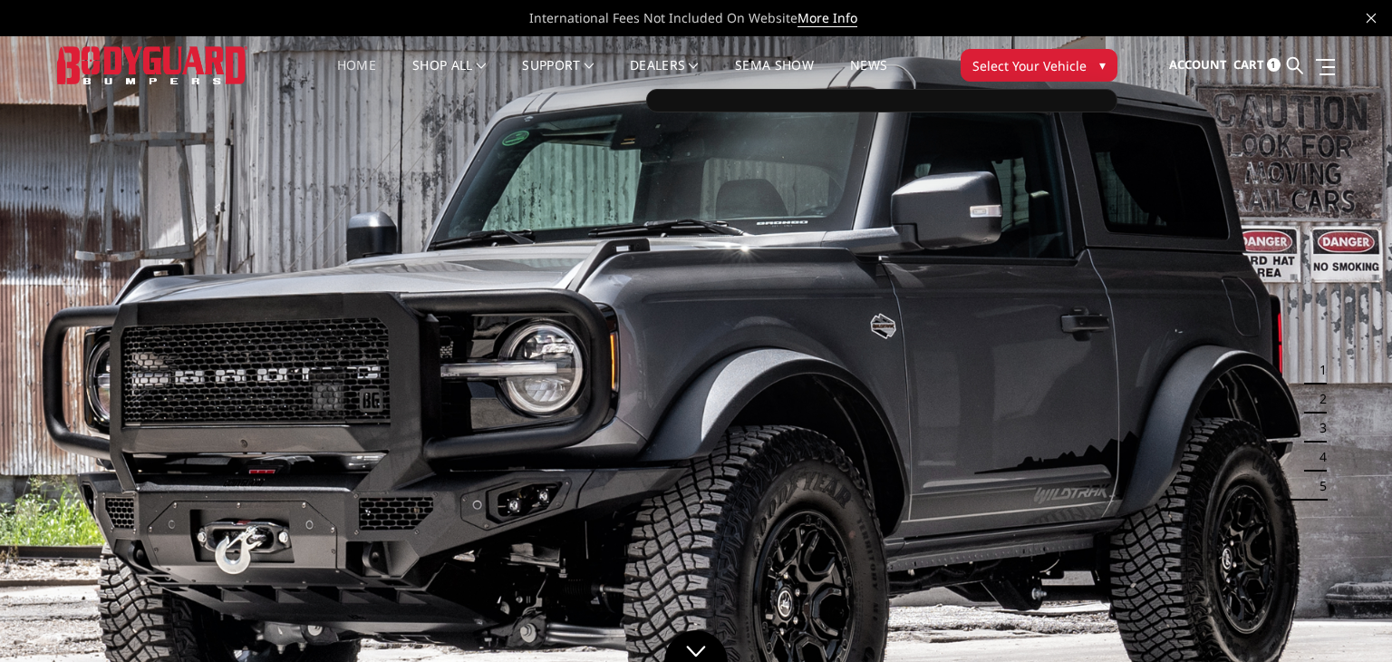
click at [1044, 66] on span "Select Your Vehicle" at bounding box center [1030, 65] width 114 height 19
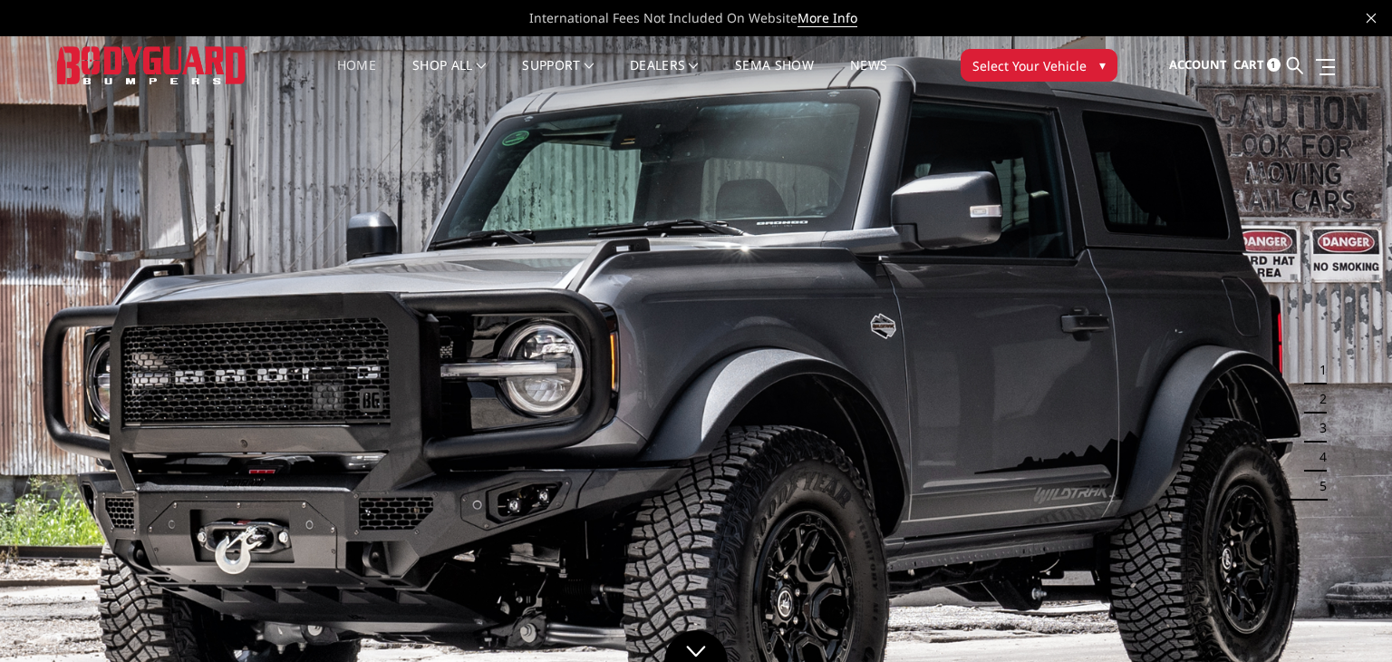
click at [1048, 64] on span "Select Your Vehicle" at bounding box center [1030, 65] width 114 height 19
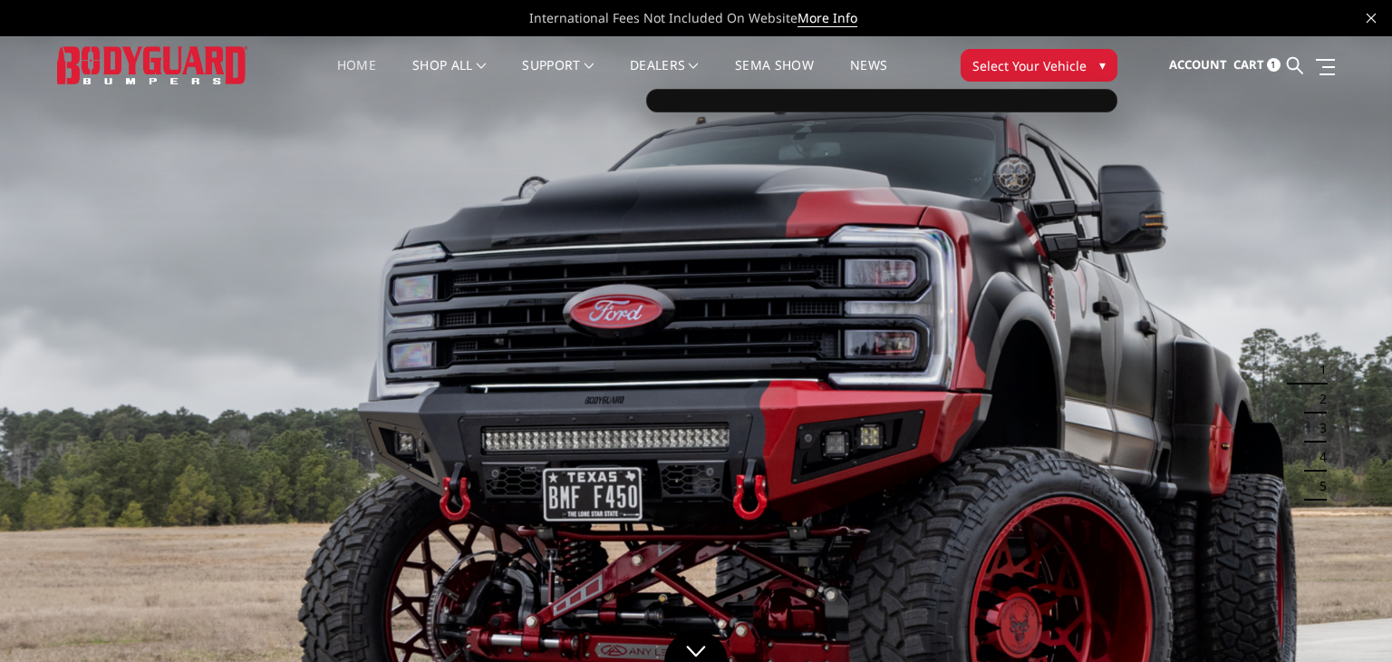
click at [959, 109] on div at bounding box center [881, 101] width 471 height 24
click at [898, 98] on div at bounding box center [881, 101] width 471 height 24
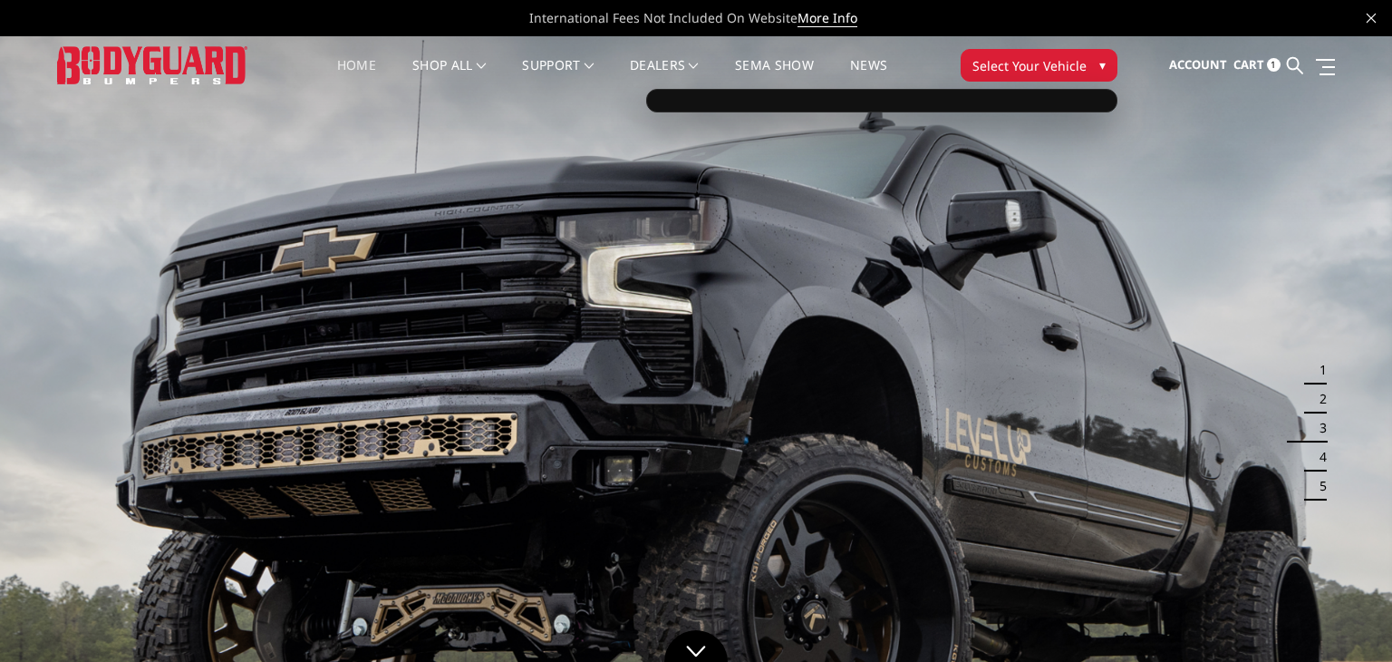
click at [763, 396] on img at bounding box center [696, 427] width 1392 height 783
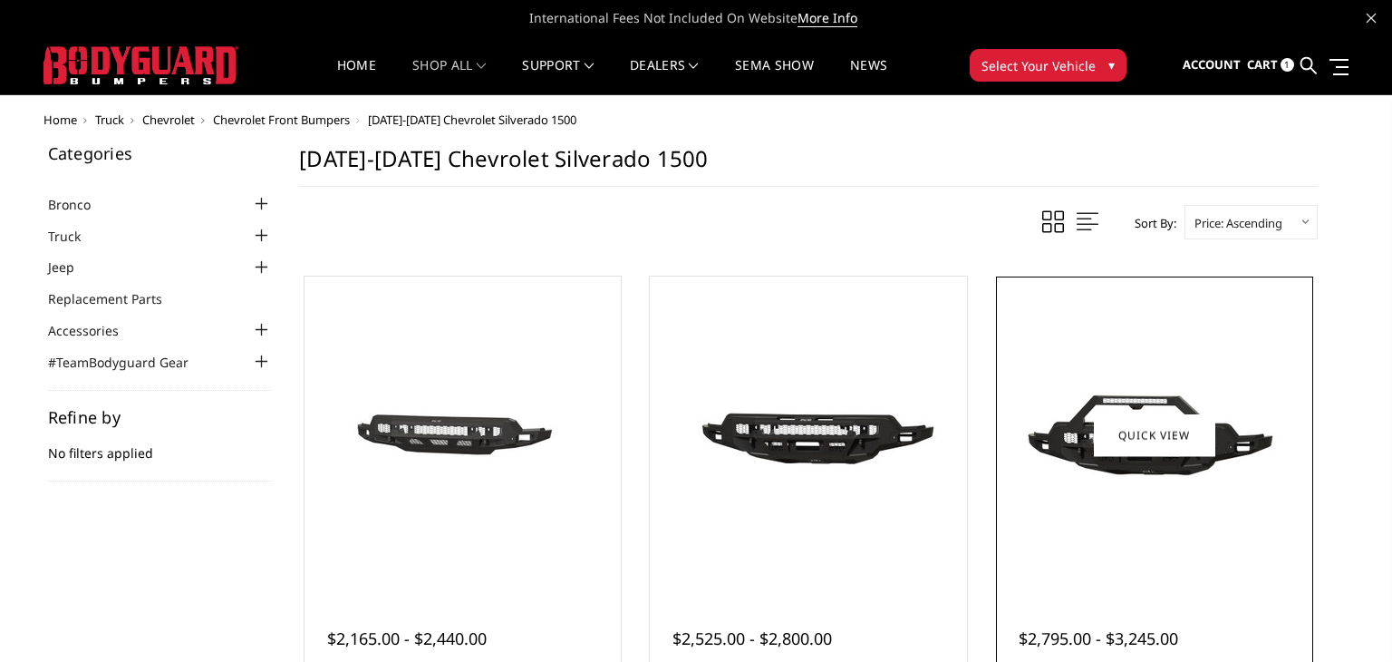
click at [1251, 577] on div at bounding box center [1155, 435] width 308 height 308
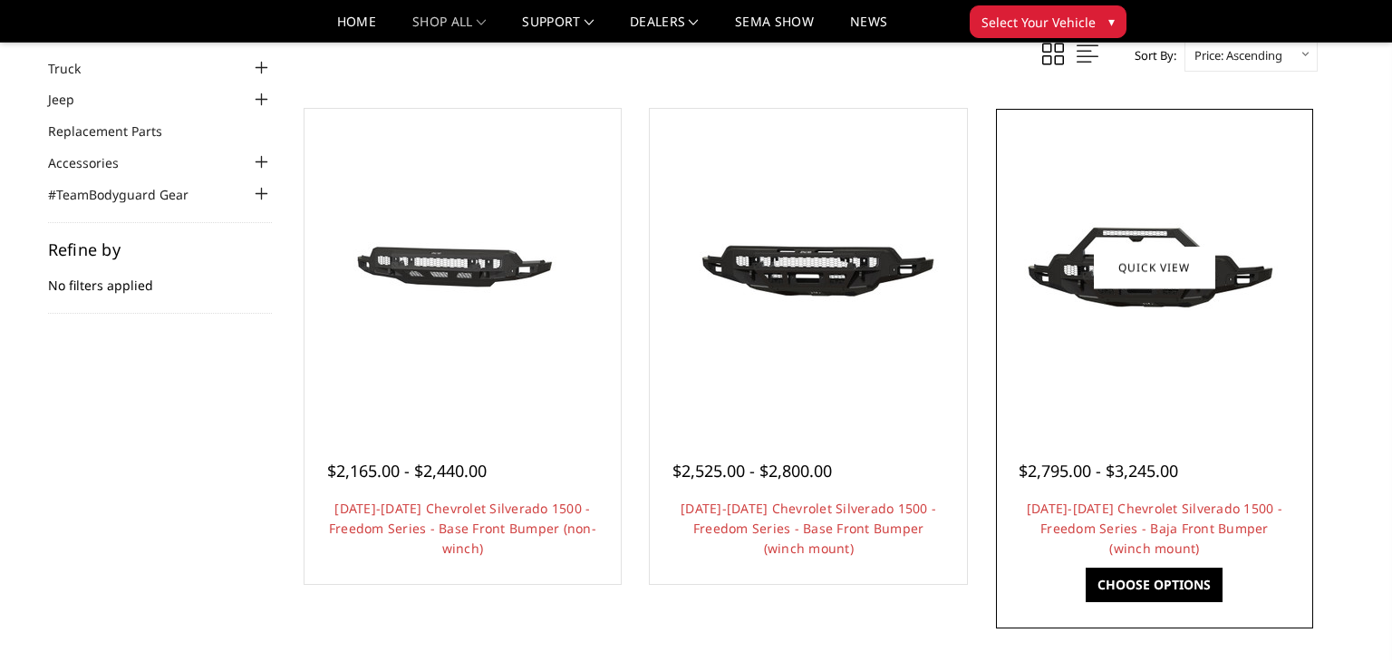
scroll to position [117, 0]
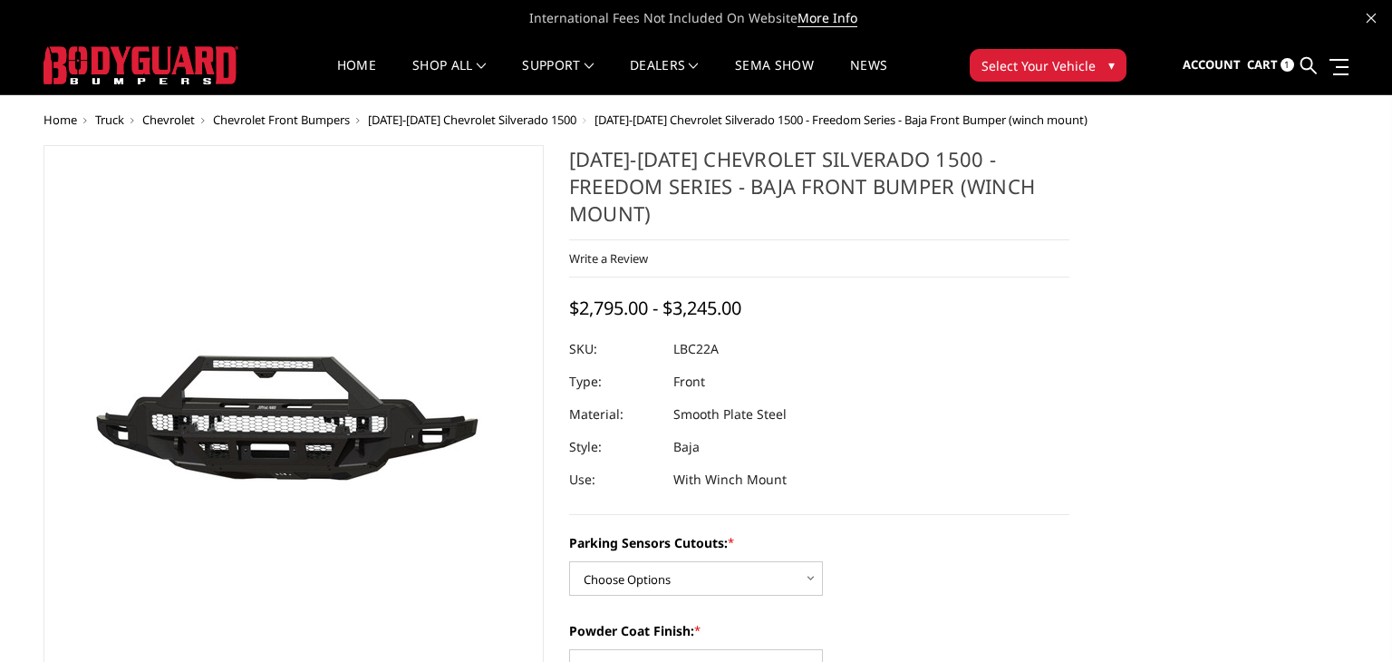
click at [1041, 63] on span "Select Your Vehicle" at bounding box center [1039, 65] width 114 height 19
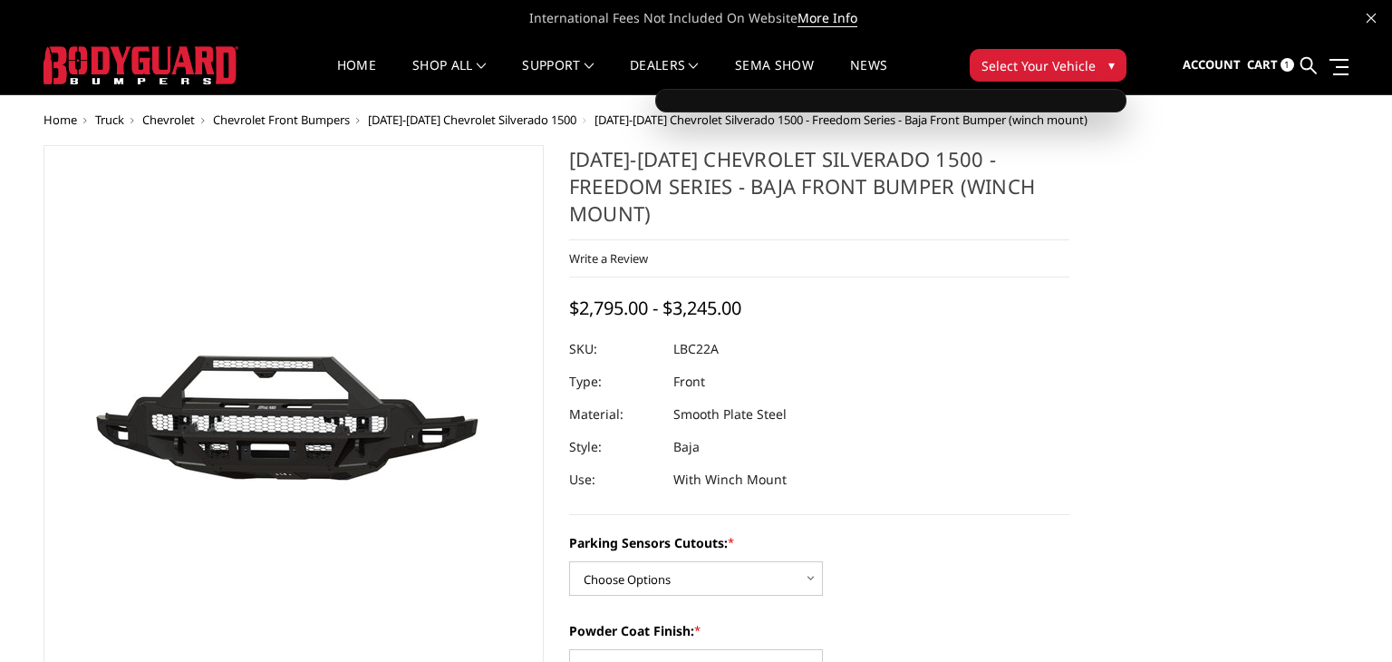
click at [1041, 63] on span "Select Your Vehicle" at bounding box center [1039, 65] width 114 height 19
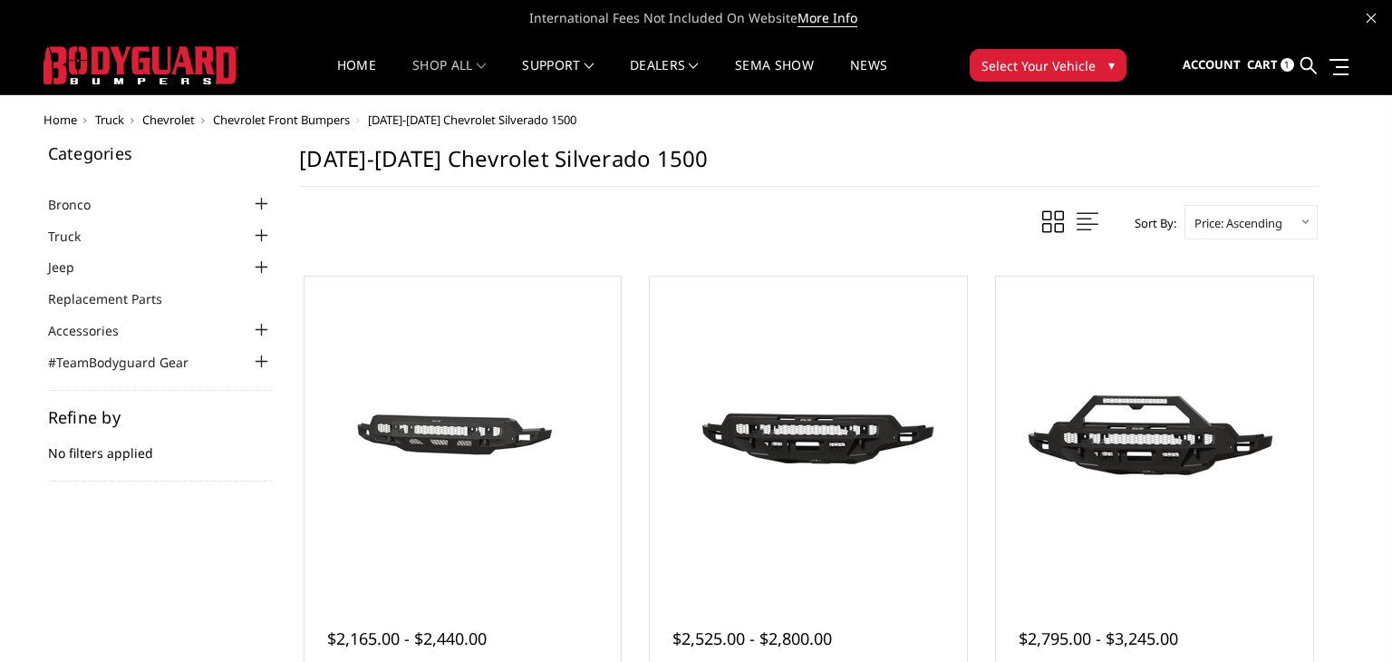
click at [477, 124] on span "[DATE]-[DATE] Chevrolet Silverado 1500" at bounding box center [472, 119] width 208 height 16
click at [490, 117] on span "[DATE]-[DATE] Chevrolet Silverado 1500" at bounding box center [472, 119] width 208 height 16
click at [1090, 72] on span "Select Your Vehicle" at bounding box center [1039, 65] width 114 height 19
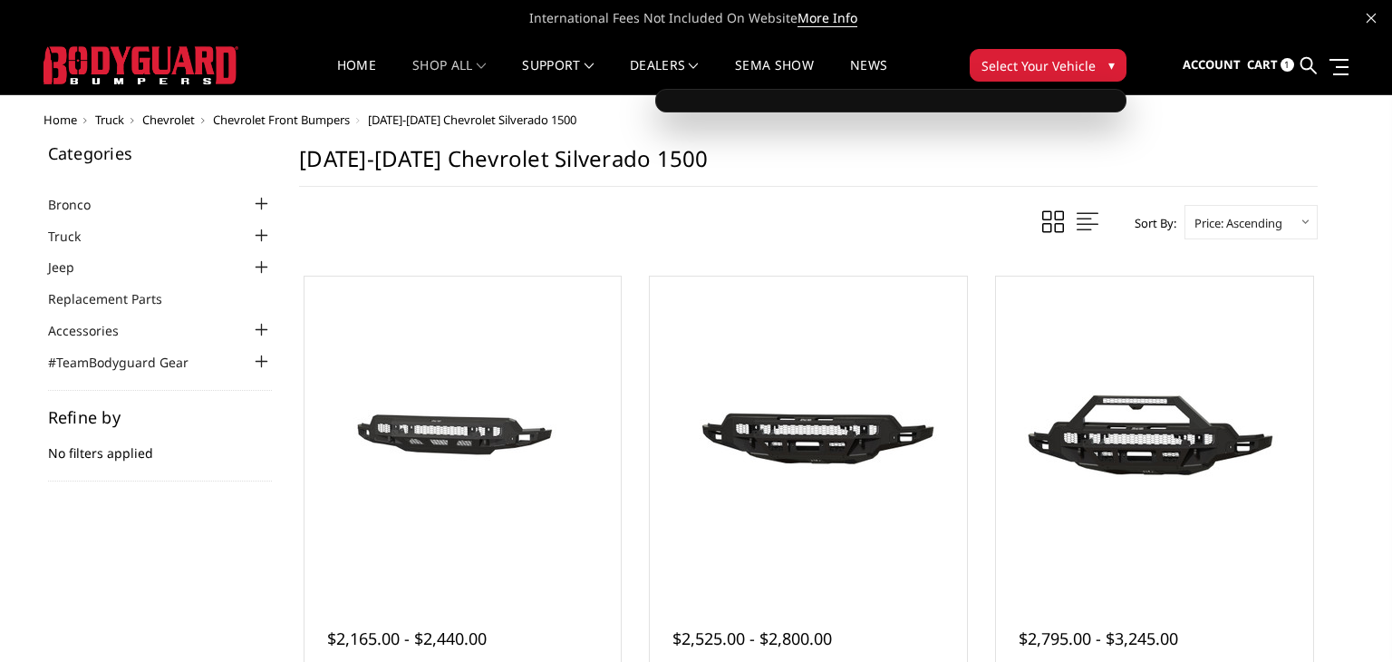
click at [1261, 65] on span "Cart" at bounding box center [1262, 64] width 31 height 16
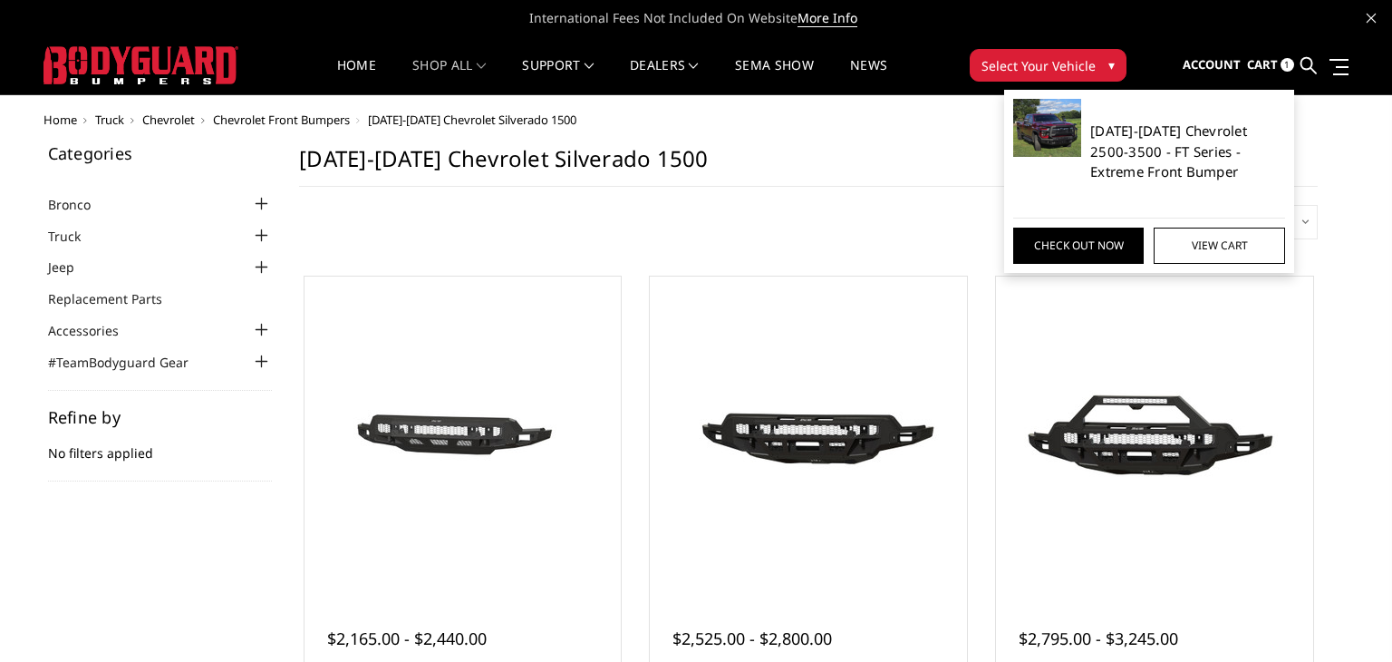
click at [1193, 143] on link "[DATE]-[DATE] Chevrolet 2500-3500 - FT Series - Extreme Front Bumper" at bounding box center [1188, 152] width 195 height 62
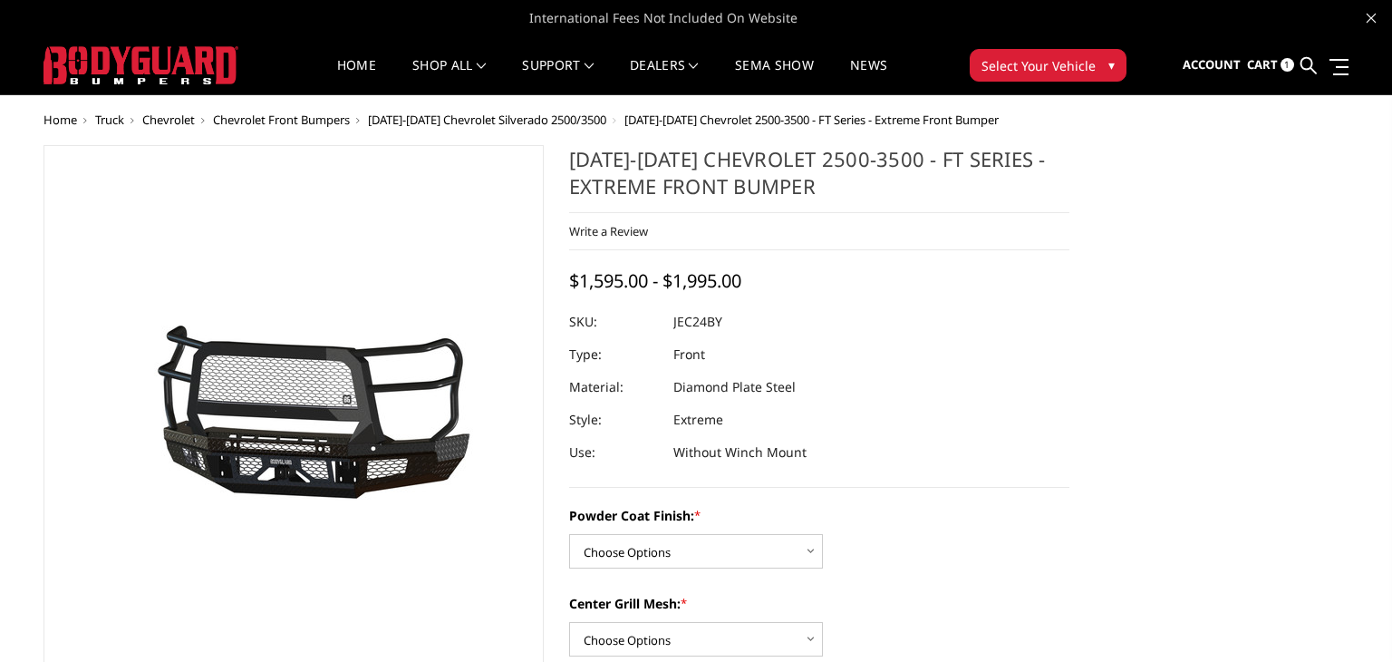
click at [833, 22] on link "More Info" at bounding box center [828, 18] width 60 height 18
